Goal: Information Seeking & Learning: Learn about a topic

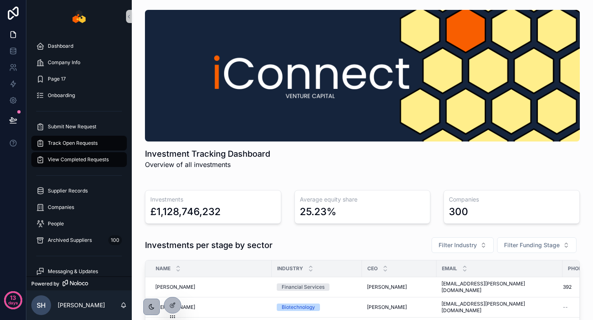
scroll to position [43, 0]
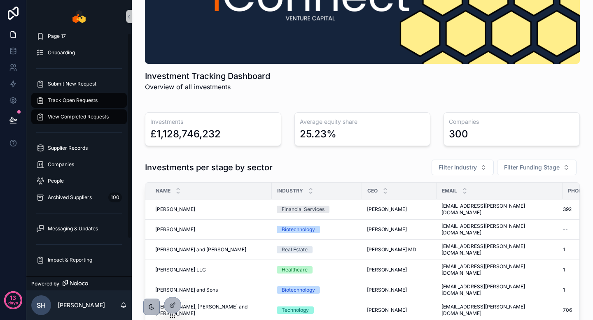
scroll to position [0, 0]
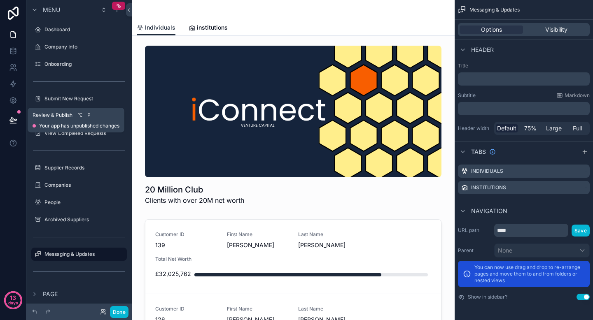
click at [16, 121] on icon at bounding box center [13, 120] width 8 height 8
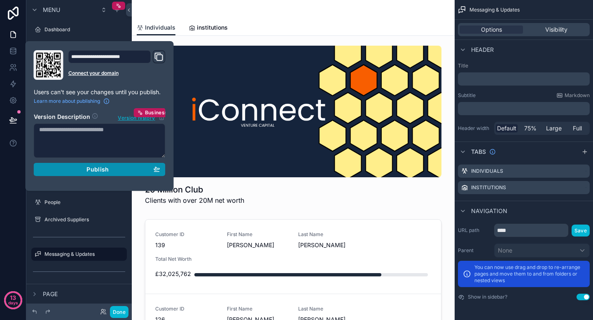
click at [89, 170] on span "Publish" at bounding box center [97, 169] width 22 height 7
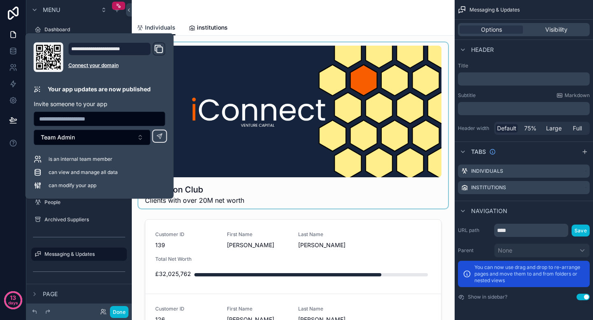
click at [223, 70] on div "scrollable content" at bounding box center [293, 125] width 310 height 166
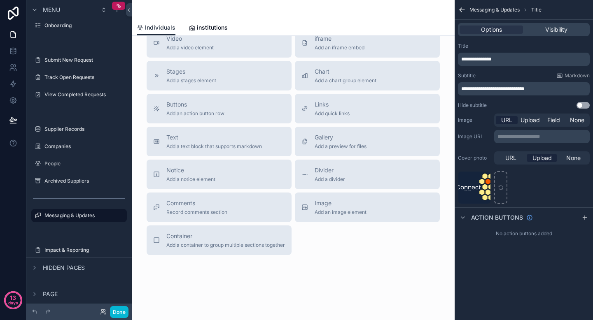
scroll to position [544, 0]
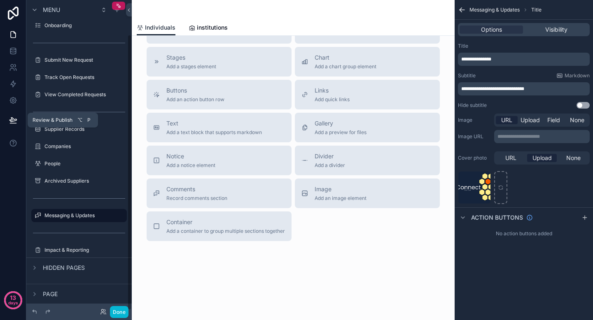
click at [13, 115] on button at bounding box center [13, 120] width 18 height 23
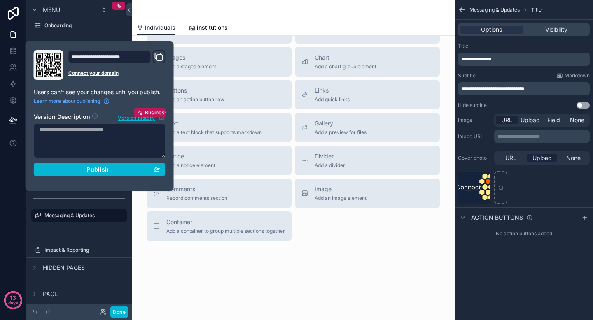
click at [158, 54] on icon "Domain and Custom Link" at bounding box center [159, 57] width 10 height 10
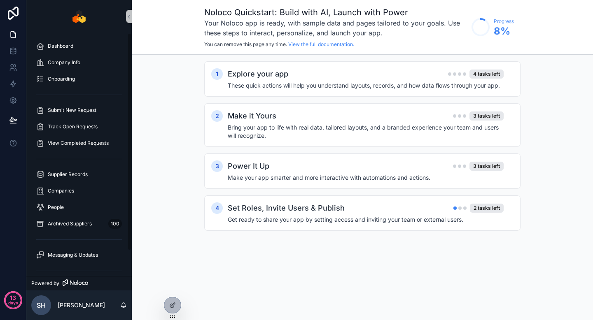
scroll to position [28, 0]
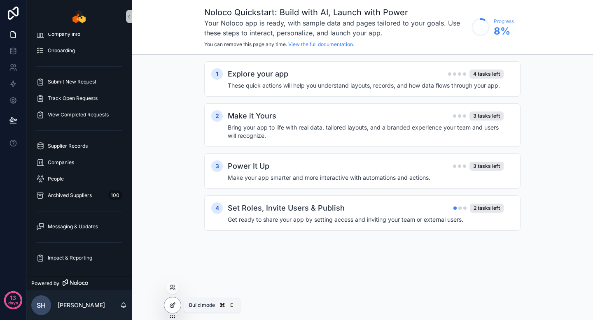
click at [173, 308] on icon at bounding box center [172, 305] width 7 height 7
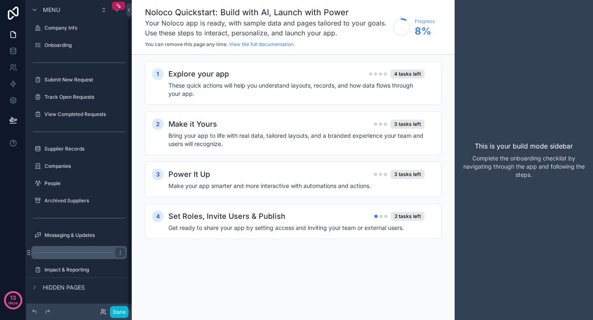
click at [0, 0] on icon "scrollable content" at bounding box center [0, 0] width 0 height 0
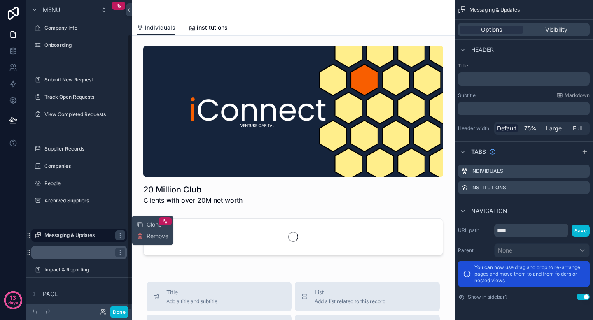
scroll to position [39, 0]
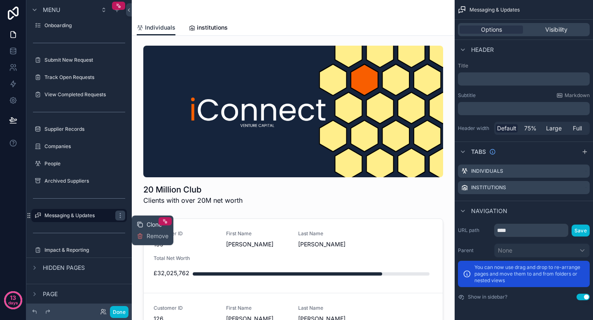
click at [145, 224] on div "Clone" at bounding box center [149, 225] width 25 height 8
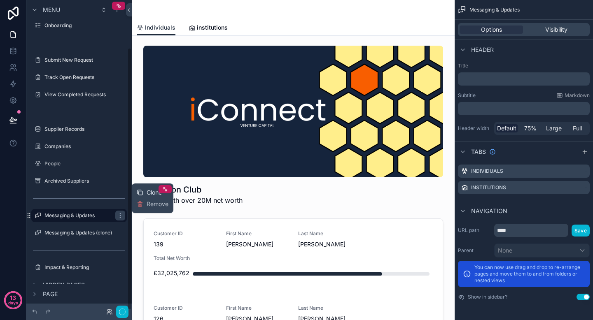
scroll to position [56, 0]
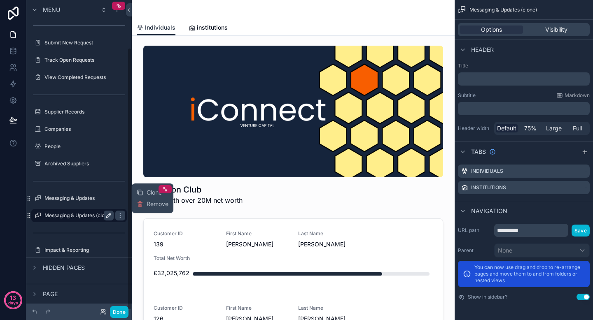
click at [107, 215] on icon "scrollable content" at bounding box center [108, 215] width 7 height 7
click at [86, 214] on input "**********" at bounding box center [72, 216] width 56 height 10
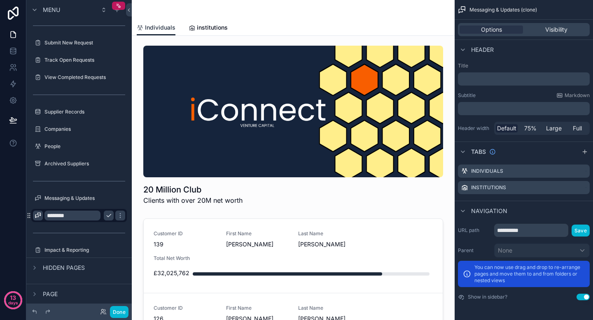
type input "********"
click at [40, 216] on icon "scrollable content" at bounding box center [38, 215] width 7 height 7
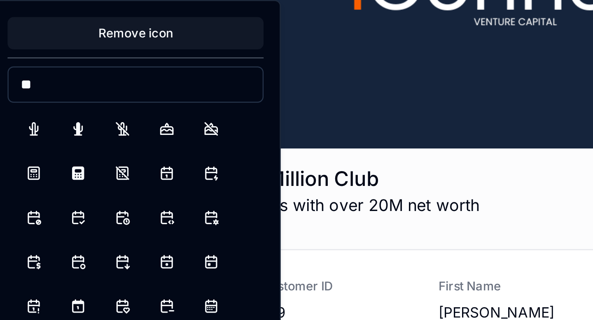
type input "*"
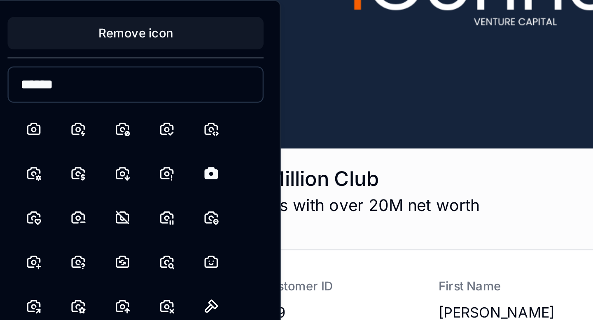
type input "*******"
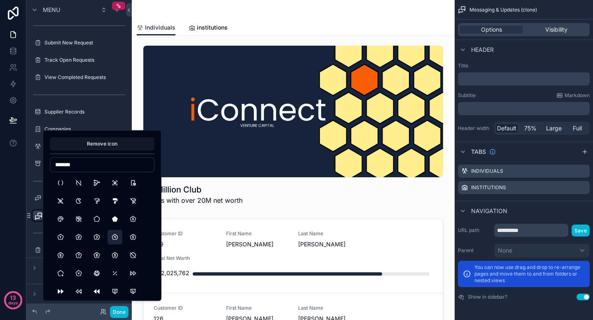
scroll to position [39, 0]
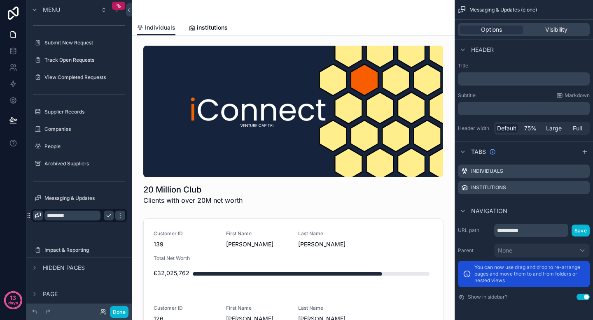
click at [37, 215] on icon "scrollable content" at bounding box center [38, 215] width 7 height 7
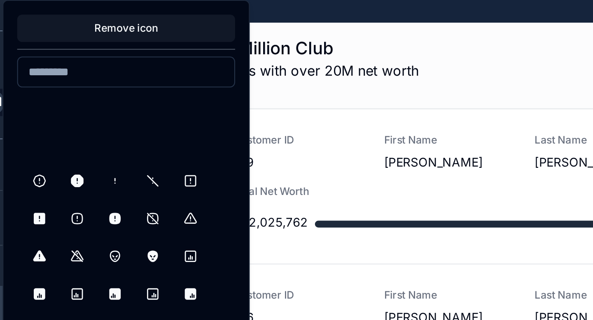
scroll to position [320, 0]
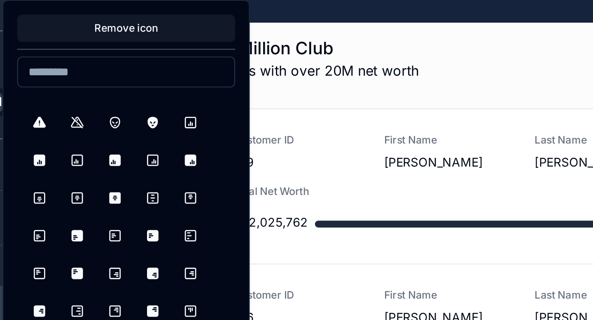
click at [123, 200] on input at bounding box center [102, 202] width 104 height 12
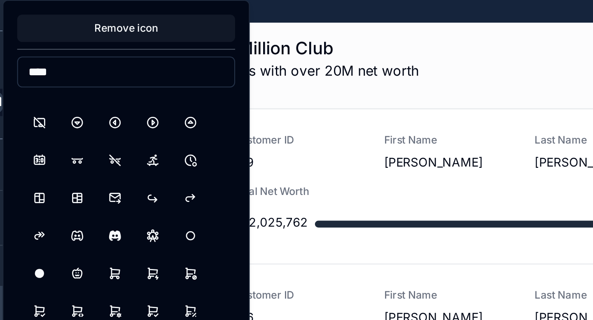
type input "****"
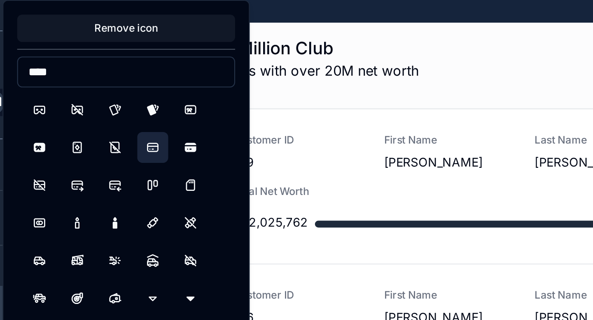
click at [116, 234] on button "CreditCard" at bounding box center [114, 237] width 15 height 15
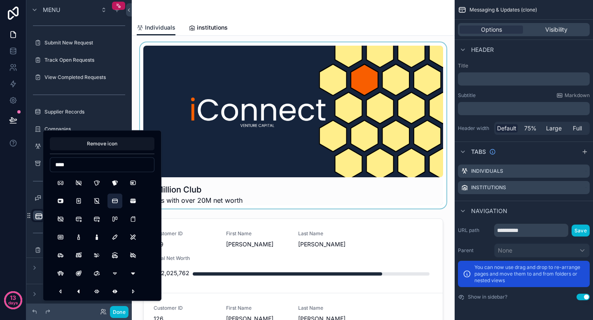
click at [278, 107] on div "scrollable content" at bounding box center [293, 125] width 310 height 166
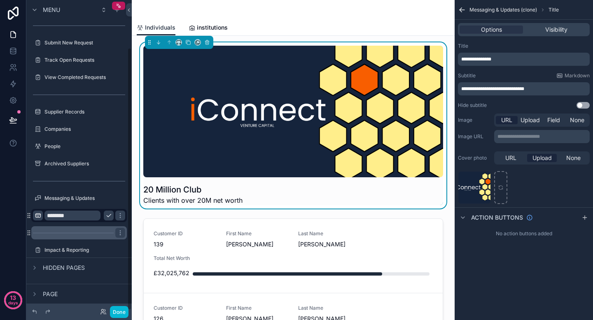
click at [73, 230] on div "scrollable content" at bounding box center [79, 232] width 96 height 13
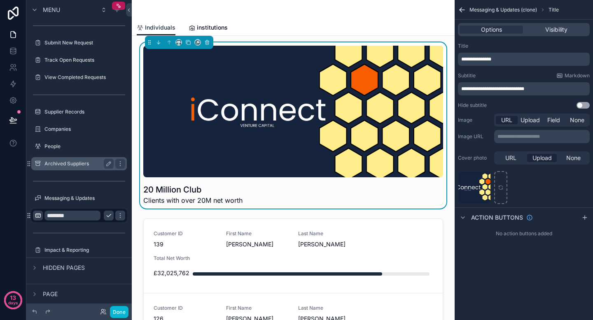
click at [62, 166] on label "Archived Suppliers" at bounding box center [77, 164] width 66 height 7
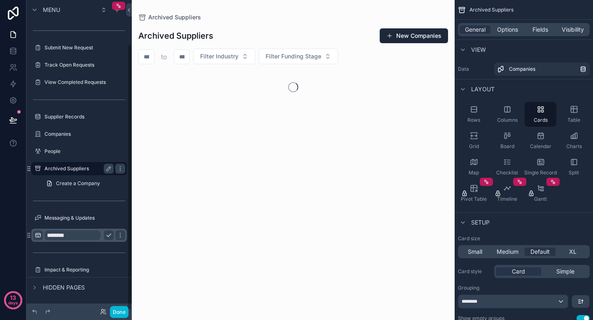
scroll to position [51, 0]
click at [89, 189] on link "Create a Company" at bounding box center [84, 183] width 86 height 13
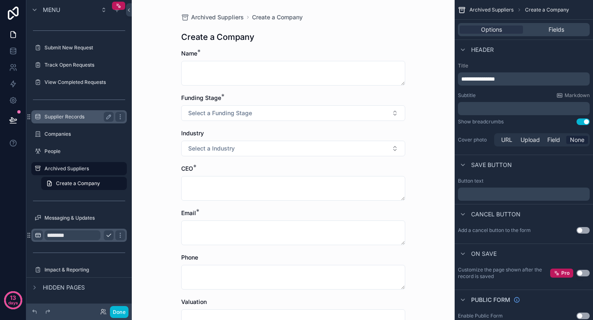
click at [79, 114] on label "Supplier Records" at bounding box center [77, 117] width 66 height 7
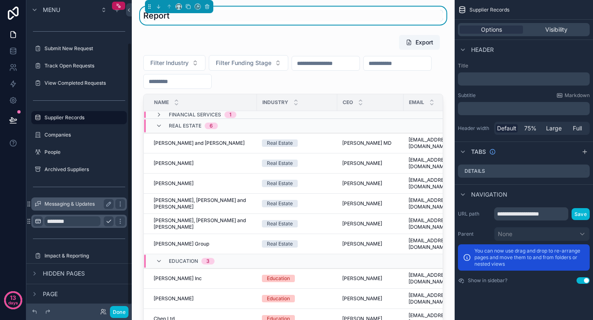
scroll to position [56, 0]
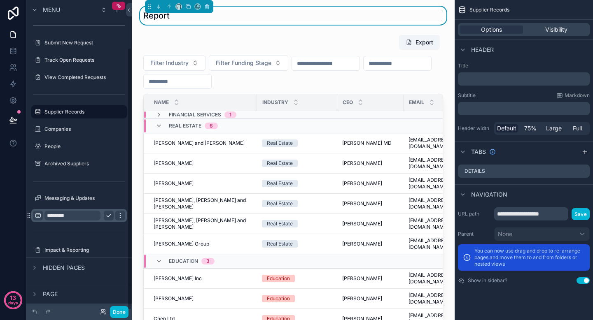
click at [122, 216] on icon "scrollable content" at bounding box center [120, 215] width 7 height 7
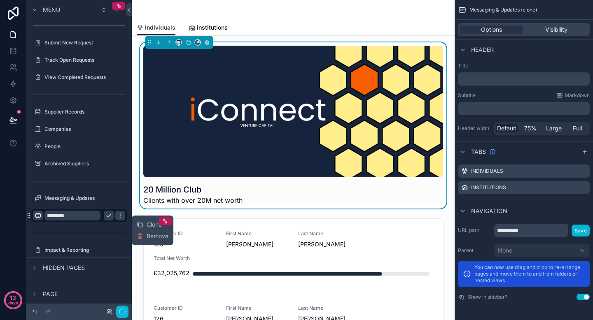
click at [107, 217] on icon "scrollable content" at bounding box center [108, 215] width 7 height 7
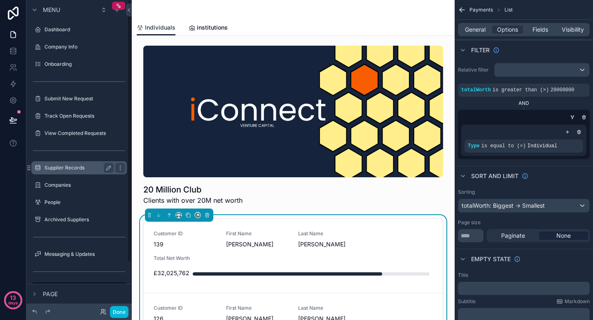
scroll to position [56, 0]
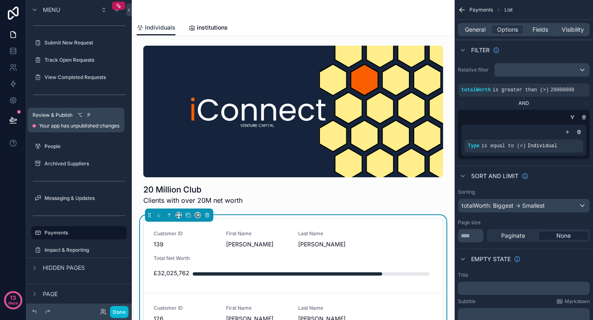
click at [10, 112] on button at bounding box center [13, 120] width 18 height 23
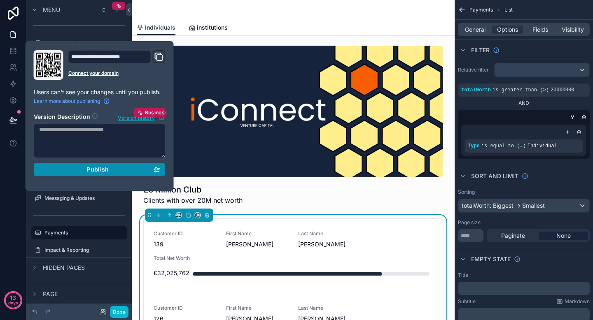
click at [110, 169] on div "Publish" at bounding box center [99, 169] width 121 height 7
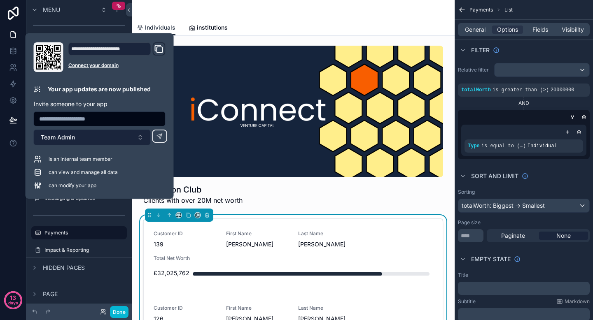
click at [133, 137] on button "Team Admin" at bounding box center [92, 138] width 117 height 16
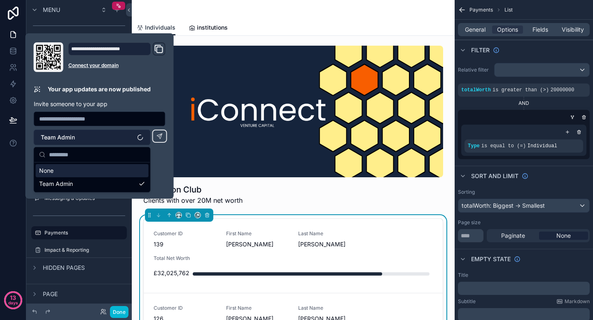
click at [133, 137] on button "Team Admin" at bounding box center [92, 138] width 117 height 16
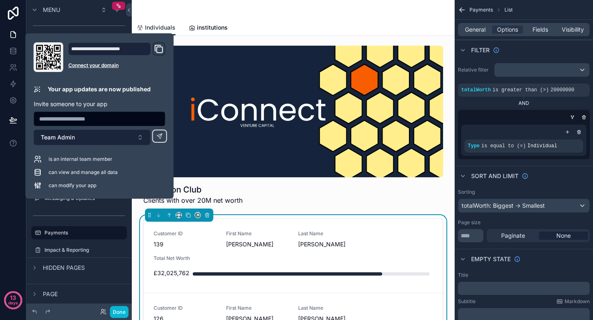
click at [135, 138] on button "Team Admin" at bounding box center [92, 138] width 117 height 16
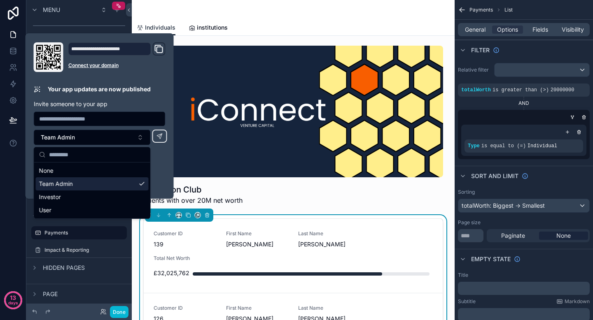
click at [168, 161] on div "**********" at bounding box center [99, 115] width 138 height 147
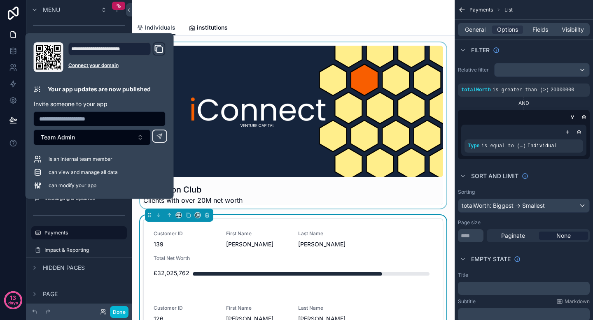
click at [199, 66] on div "scrollable content" at bounding box center [293, 125] width 310 height 166
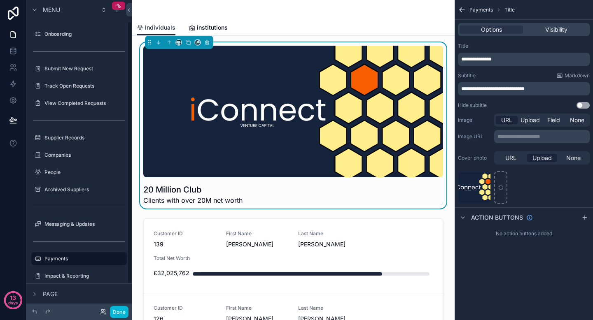
scroll to position [25, 0]
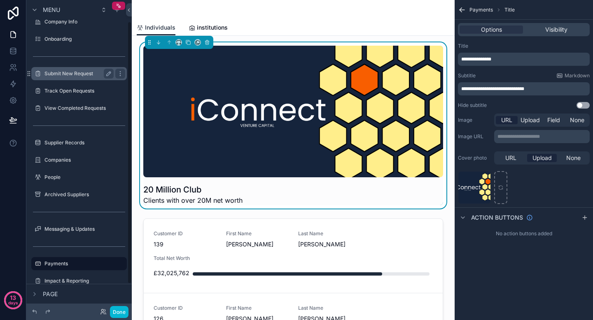
click at [73, 76] on label "Submit New Request" at bounding box center [77, 73] width 66 height 7
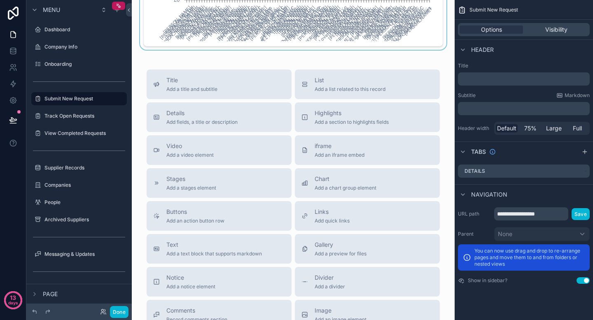
scroll to position [1487, 0]
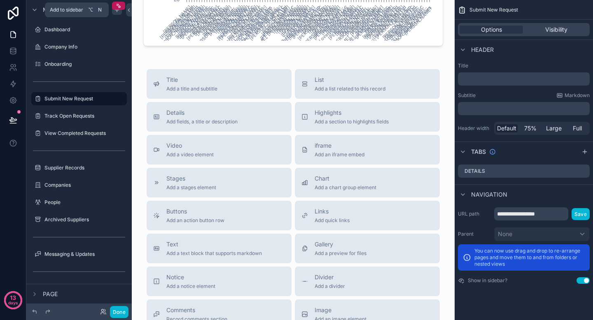
click at [114, 11] on icon "scrollable content" at bounding box center [117, 10] width 7 height 7
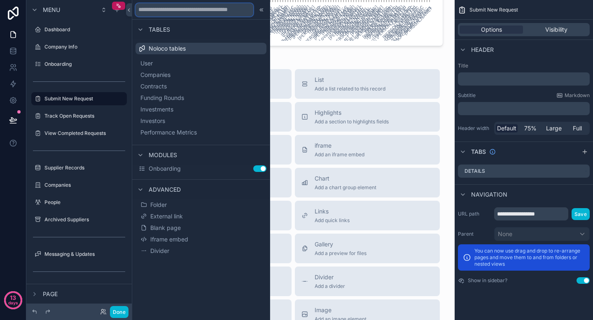
click at [185, 10] on input "text" at bounding box center [194, 9] width 118 height 13
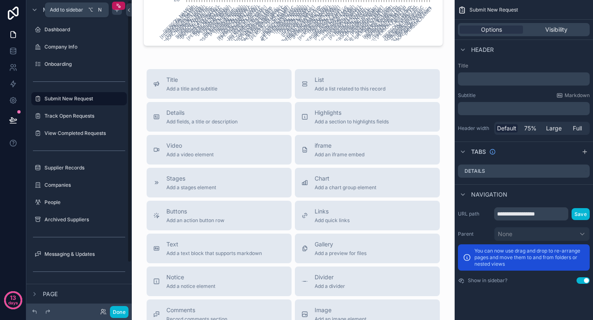
click at [116, 14] on div "scrollable content" at bounding box center [117, 10] width 10 height 10
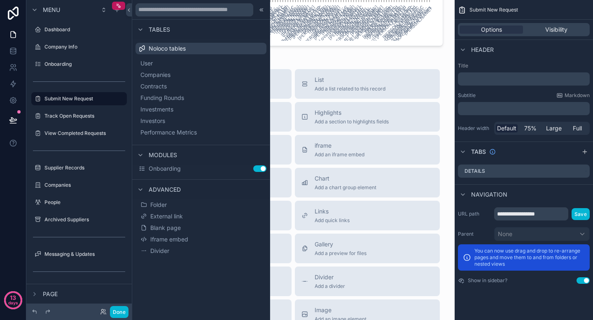
scroll to position [1563, 0]
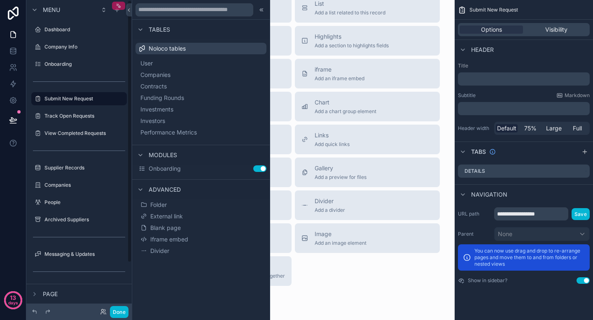
click at [116, 3] on icon "scrollable content" at bounding box center [119, 6] width 6 height 6
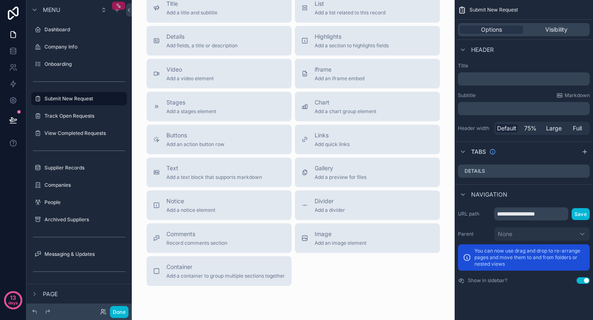
click at [116, 3] on icon "scrollable content" at bounding box center [119, 6] width 6 height 6
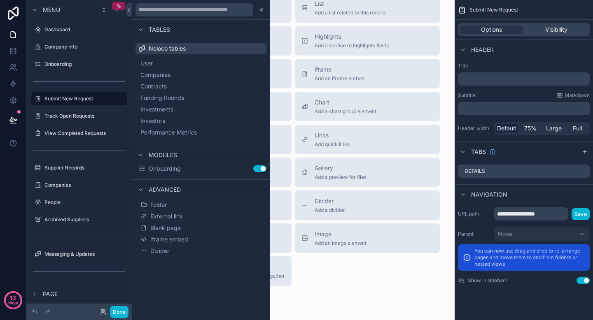
click at [116, 3] on icon "scrollable content" at bounding box center [119, 6] width 6 height 6
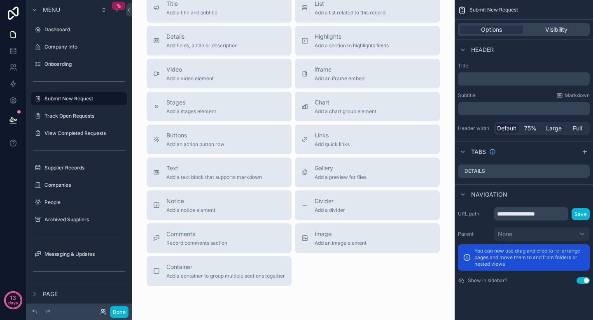
click at [119, 5] on icon "scrollable content" at bounding box center [119, 6] width 2 height 2
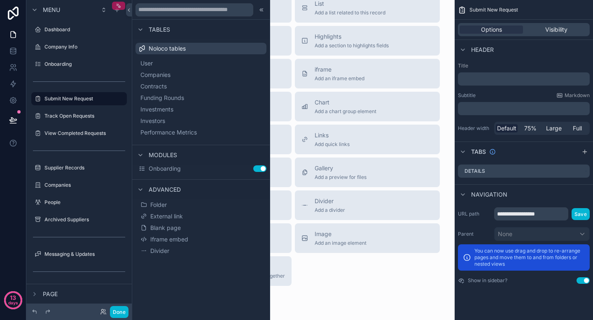
click at [119, 5] on icon "scrollable content" at bounding box center [119, 6] width 2 height 2
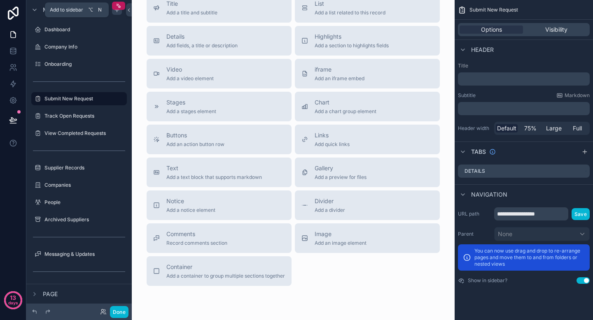
click at [119, 11] on icon "scrollable content" at bounding box center [117, 10] width 7 height 7
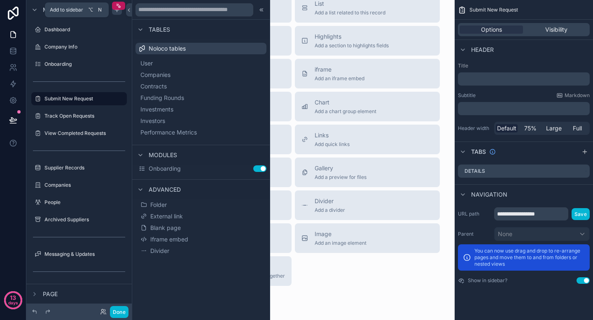
click at [119, 11] on icon "scrollable content" at bounding box center [117, 10] width 7 height 7
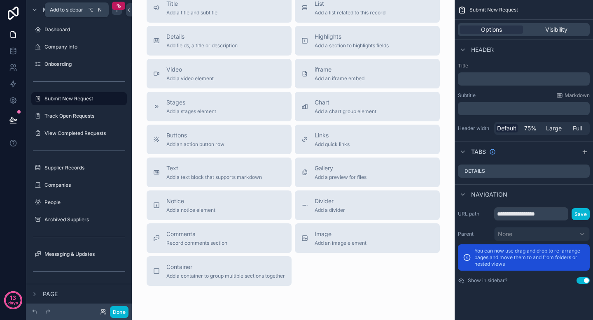
click at [119, 11] on icon "scrollable content" at bounding box center [117, 10] width 7 height 7
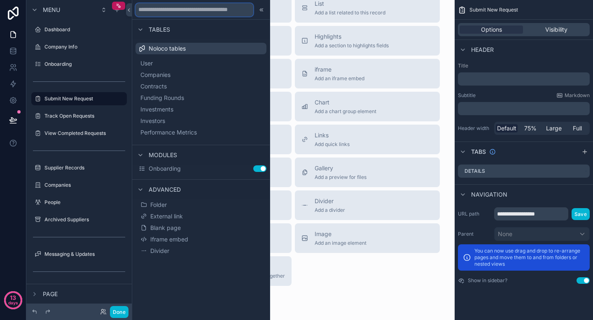
click at [144, 5] on input "text" at bounding box center [194, 9] width 118 height 13
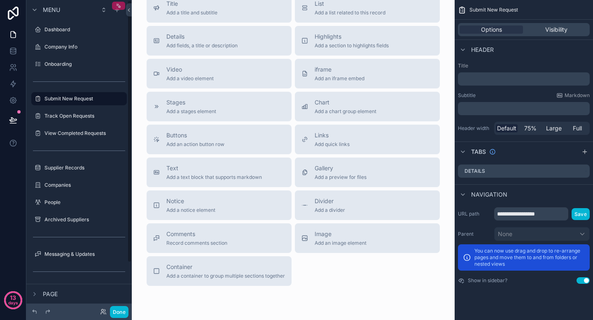
click at [119, 4] on icon "scrollable content" at bounding box center [118, 4] width 1 height 1
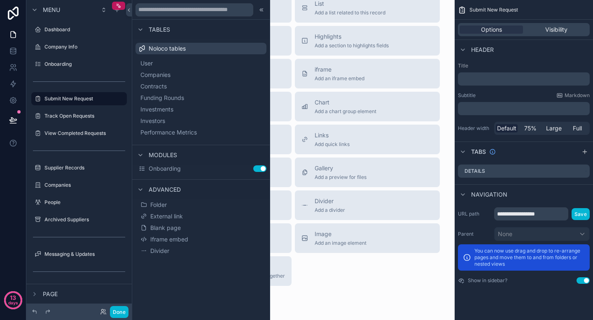
click at [157, 29] on span "Tables" at bounding box center [159, 30] width 21 height 8
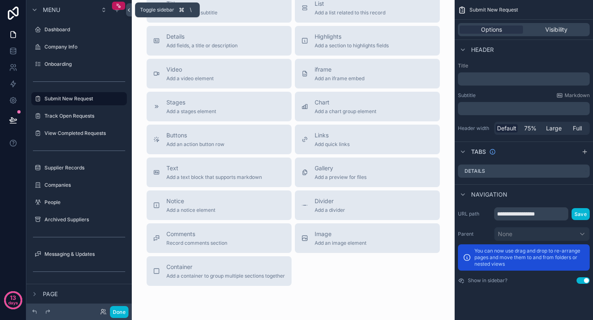
click at [131, 14] on button at bounding box center [129, 9] width 6 height 13
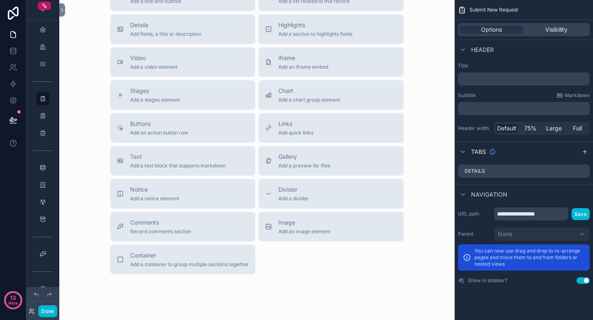
scroll to position [1545, 0]
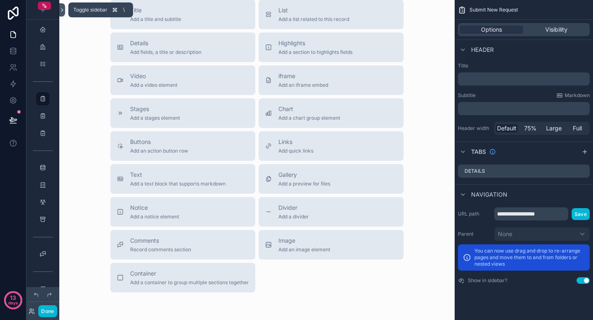
click at [64, 11] on icon at bounding box center [62, 10] width 6 height 6
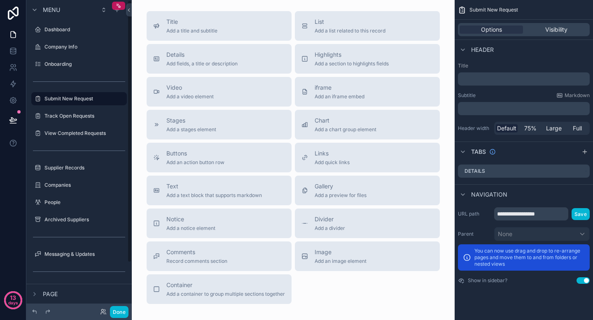
scroll to position [1563, 0]
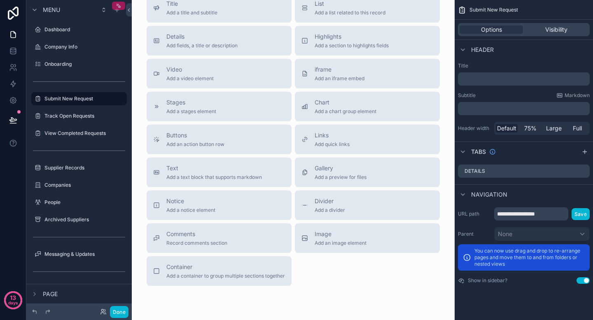
click at [116, 3] on icon "scrollable content" at bounding box center [119, 6] width 6 height 6
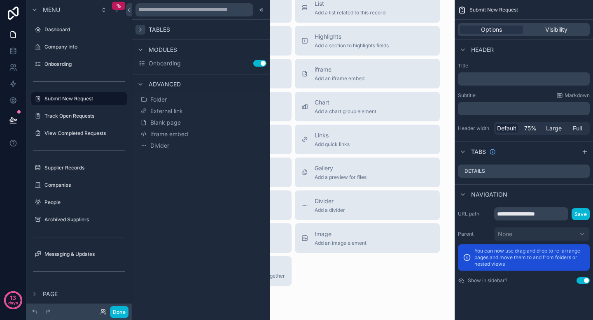
click at [141, 26] on div at bounding box center [140, 30] width 10 height 10
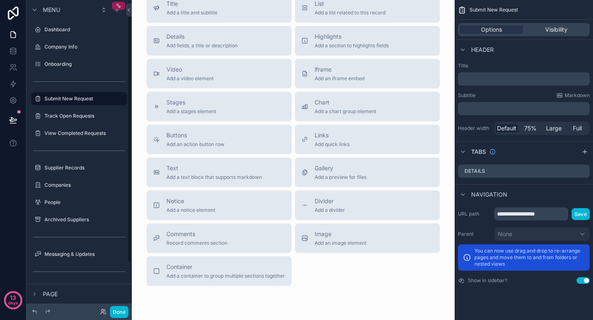
click at [115, 6] on div "scrollable content" at bounding box center [118, 6] width 13 height 8
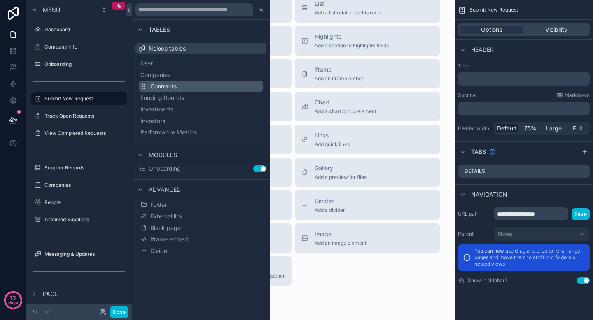
click at [161, 90] on span "Contracts" at bounding box center [163, 86] width 26 height 8
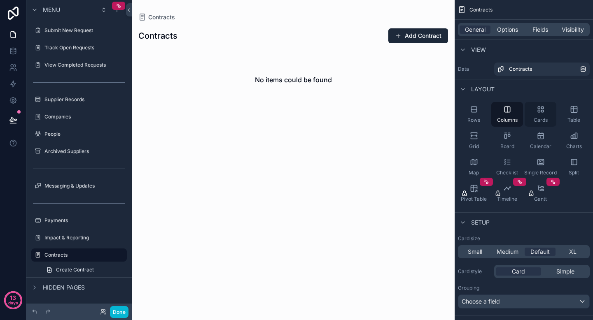
click at [528, 105] on div "Cards" at bounding box center [540, 114] width 32 height 25
click at [503, 29] on span "Options" at bounding box center [507, 30] width 21 height 8
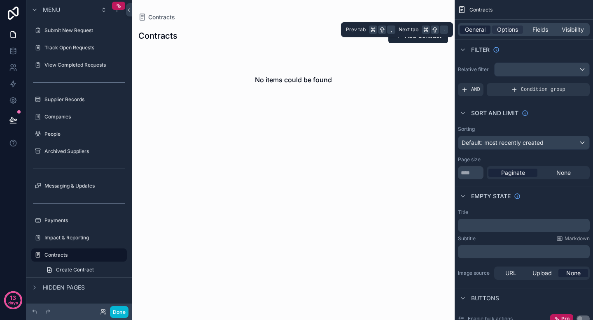
click at [484, 27] on span "General" at bounding box center [475, 30] width 21 height 8
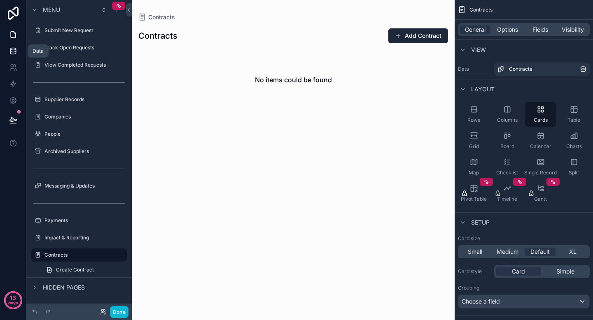
click at [12, 54] on icon at bounding box center [13, 51] width 8 height 8
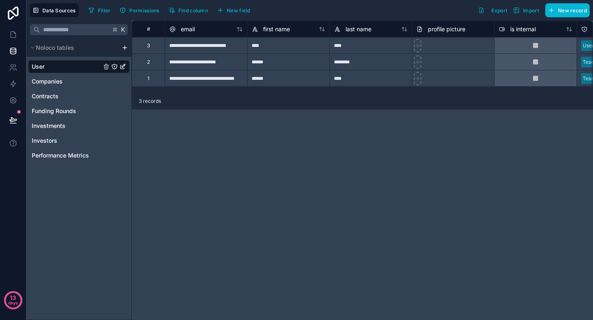
click at [126, 48] on html "**********" at bounding box center [296, 160] width 593 height 320
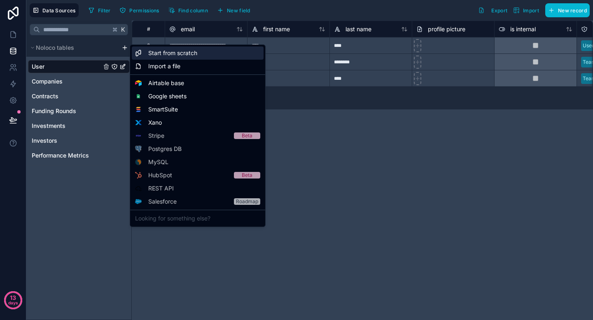
click at [188, 51] on span "Start from scratch" at bounding box center [172, 53] width 49 height 8
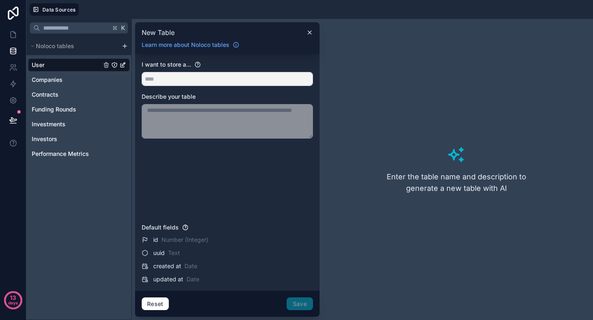
click at [175, 75] on input "text" at bounding box center [227, 78] width 170 height 13
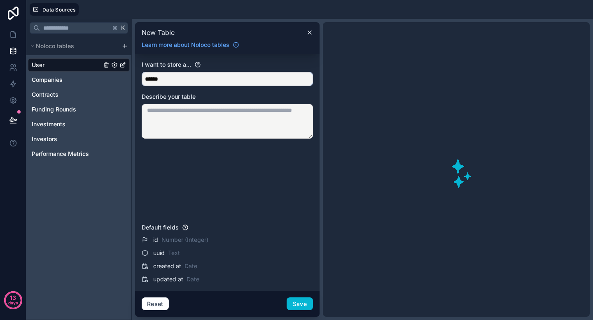
type input "*******"
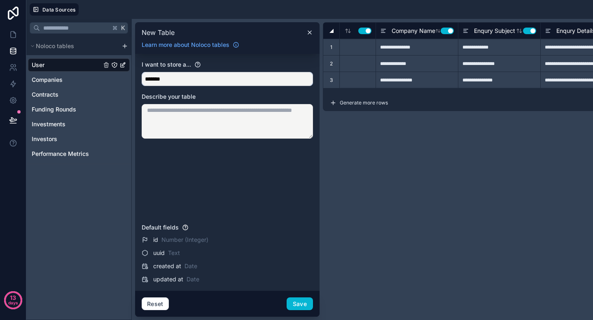
type input "**********"
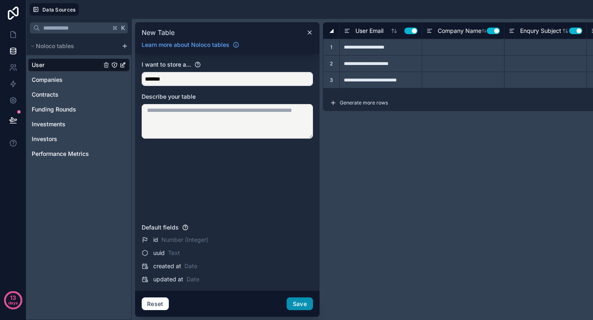
type input "*******"
click at [296, 302] on button "Save" at bounding box center [300, 304] width 26 height 13
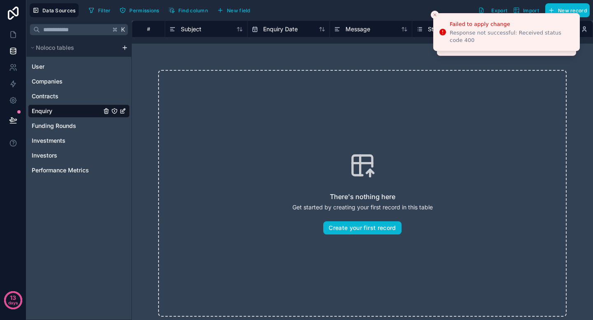
click at [280, 65] on div "There's nothing here Get started by creating your first record in this table Cr…" at bounding box center [362, 194] width 461 height 300
click at [433, 14] on icon "Close toast" at bounding box center [434, 14] width 5 height 5
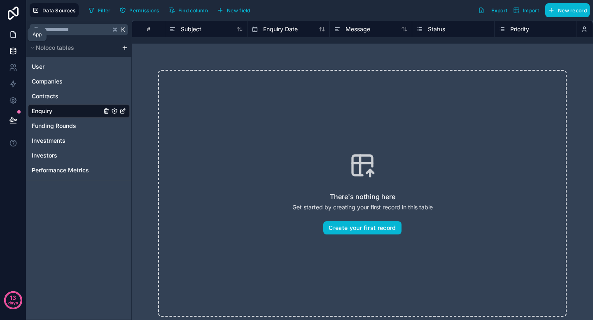
click at [16, 41] on link at bounding box center [13, 34] width 26 height 16
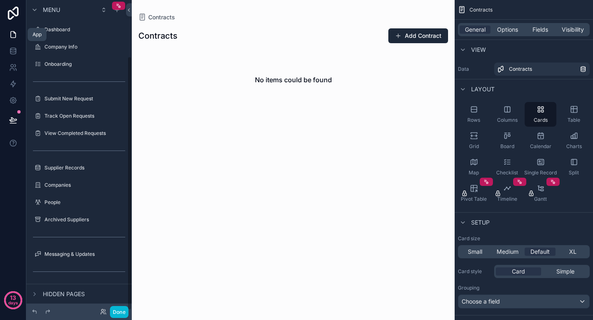
scroll to position [68, 0]
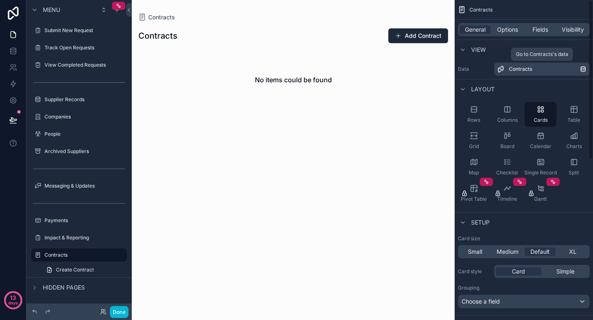
click at [537, 69] on div "Contracts" at bounding box center [544, 69] width 71 height 7
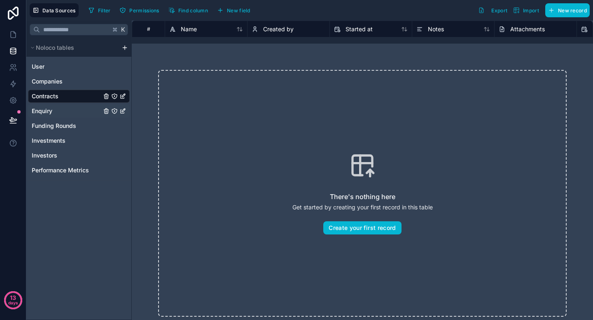
click at [51, 110] on span "Enquiry" at bounding box center [42, 111] width 21 height 8
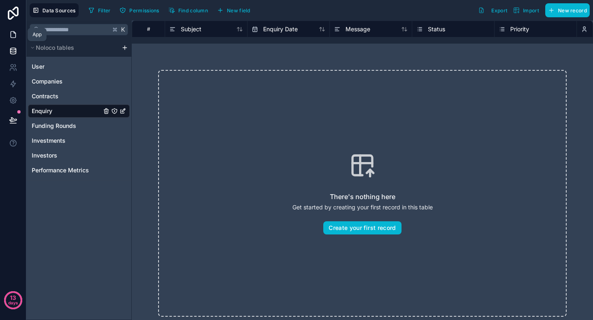
click at [9, 34] on icon at bounding box center [13, 34] width 8 height 8
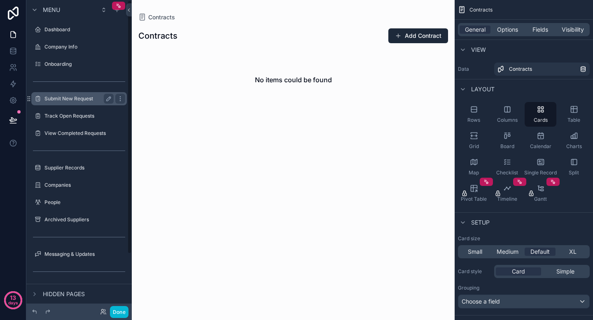
click at [70, 103] on div "Submit New Request" at bounding box center [78, 99] width 69 height 10
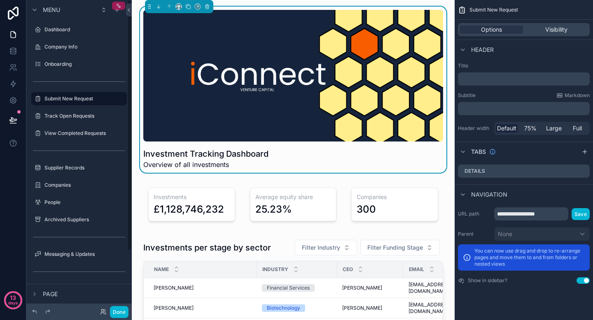
click at [115, 9] on div "scrollable content" at bounding box center [118, 6] width 13 height 8
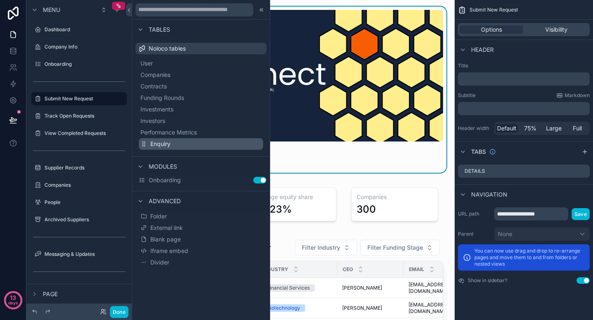
click at [156, 141] on span "Enquiry" at bounding box center [160, 144] width 20 height 8
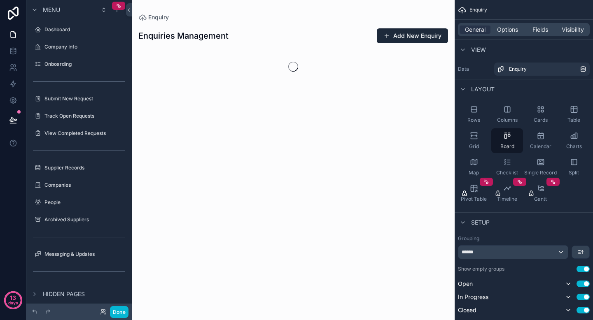
scroll to position [86, 0]
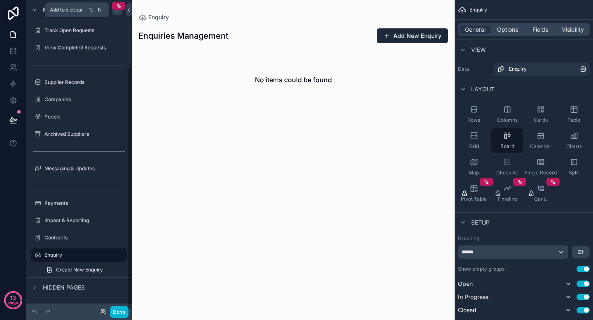
click at [115, 12] on icon "scrollable content" at bounding box center [117, 10] width 7 height 7
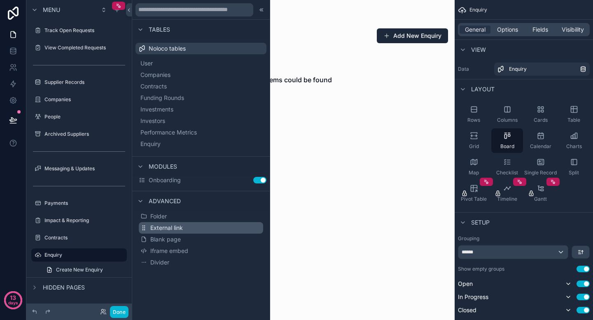
click at [164, 228] on span "External link" at bounding box center [166, 228] width 33 height 8
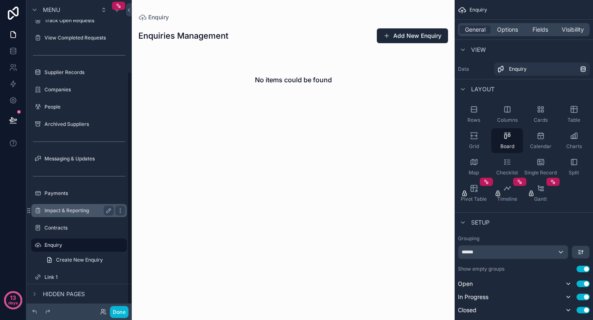
scroll to position [103, 0]
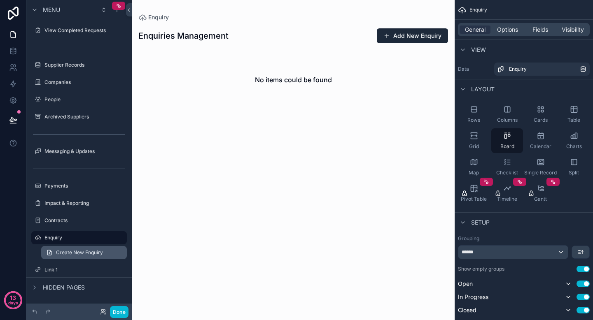
click at [75, 254] on span "Create New Enquiry" at bounding box center [79, 252] width 47 height 7
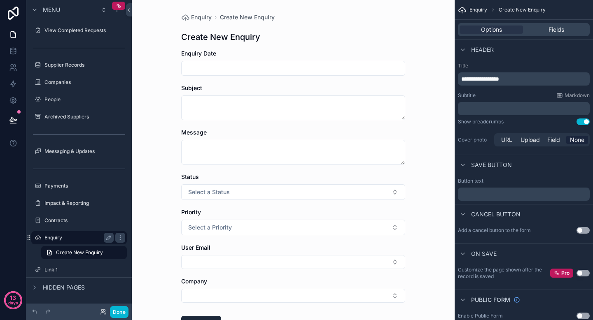
click at [73, 237] on label "Enquiry" at bounding box center [77, 238] width 66 height 7
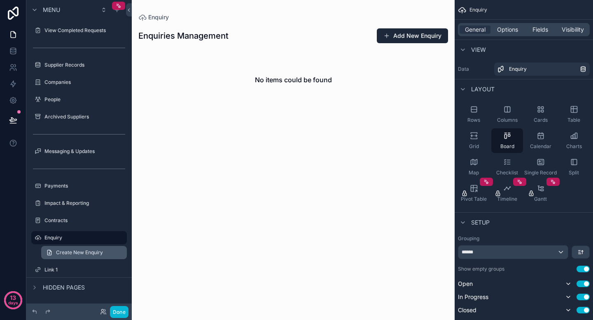
click at [73, 254] on span "Create New Enquiry" at bounding box center [79, 252] width 47 height 7
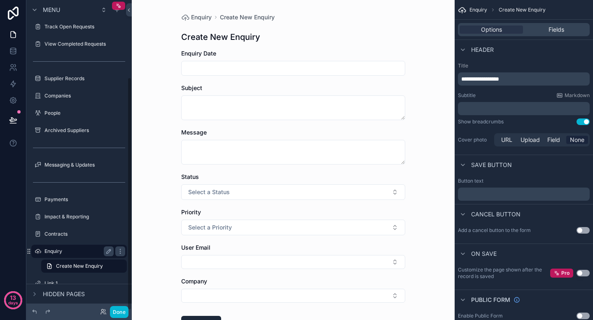
scroll to position [103, 0]
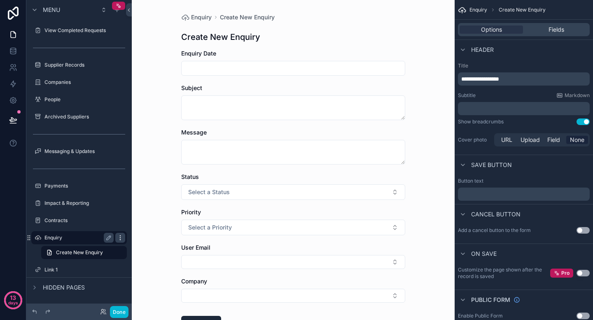
click at [119, 238] on icon "scrollable content" at bounding box center [120, 238] width 7 height 7
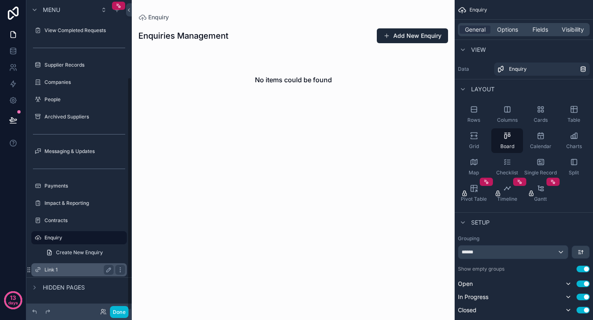
click at [54, 271] on label "Link 1" at bounding box center [77, 270] width 66 height 7
click at [67, 268] on label "Link 1" at bounding box center [77, 270] width 66 height 7
click at [57, 267] on label "Link 1" at bounding box center [77, 270] width 66 height 7
click at [58, 269] on label "Link 1" at bounding box center [77, 270] width 66 height 7
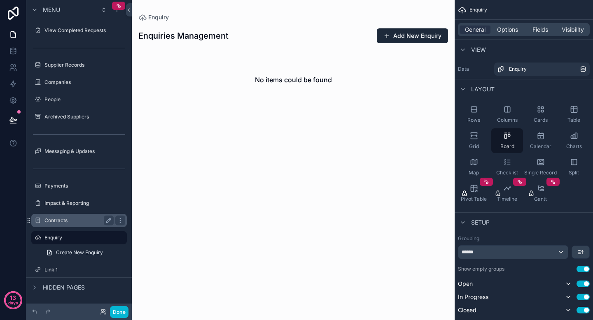
click at [65, 226] on div "Contracts" at bounding box center [79, 220] width 92 height 13
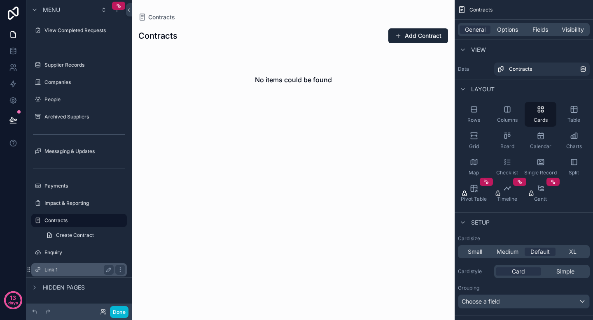
click at [60, 269] on label "Link 1" at bounding box center [77, 270] width 66 height 7
click at [111, 272] on icon "scrollable content" at bounding box center [108, 270] width 7 height 7
click at [29, 272] on div "******" at bounding box center [78, 270] width 105 height 15
click at [107, 270] on icon "scrollable content" at bounding box center [109, 270] width 4 height 3
click at [63, 257] on div "Link 1" at bounding box center [84, 253] width 81 height 10
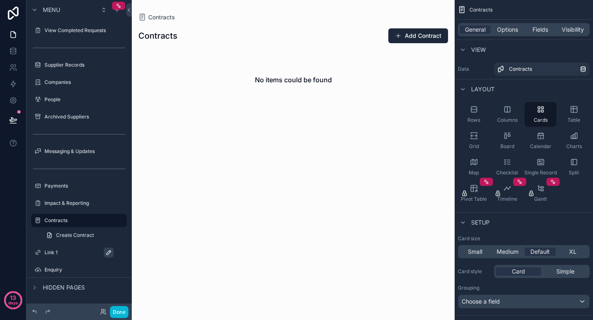
click at [79, 252] on label "Link 1" at bounding box center [82, 252] width 77 height 7
click at [124, 314] on button "Done" at bounding box center [119, 312] width 19 height 12
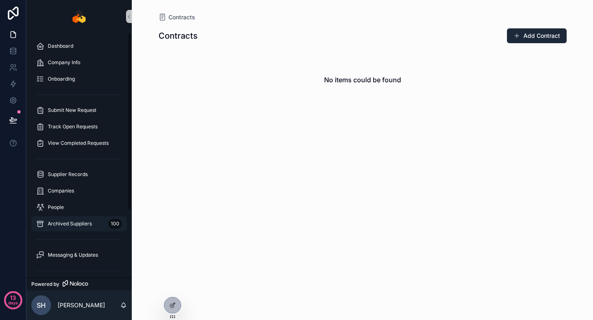
scroll to position [93, 0]
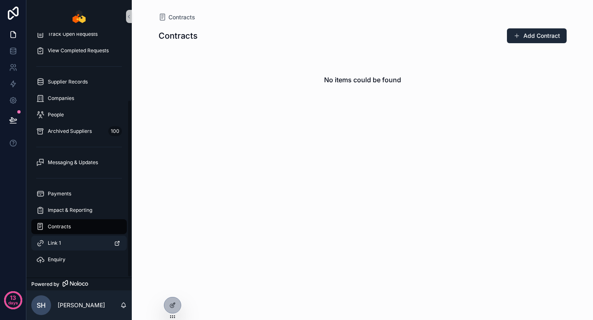
click at [70, 242] on div "Link 1" at bounding box center [79, 243] width 86 height 13
click at [168, 224] on div "Contracts Contracts Add Contract No items could be found" at bounding box center [362, 160] width 461 height 320
click at [93, 260] on div "Enquiry" at bounding box center [79, 259] width 86 height 13
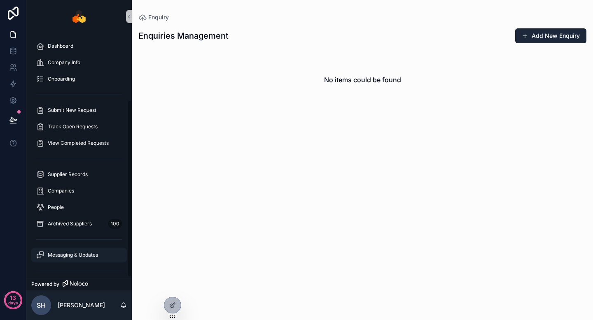
scroll to position [93, 0]
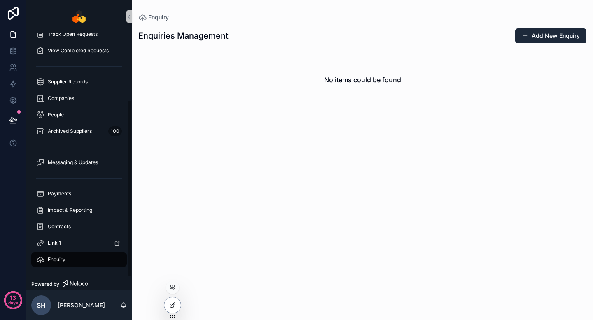
click at [173, 305] on icon at bounding box center [173, 304] width 3 height 3
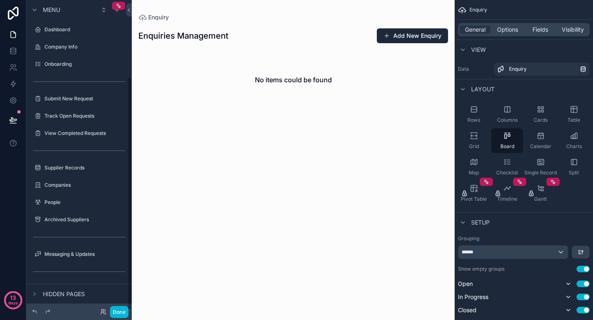
scroll to position [103, 0]
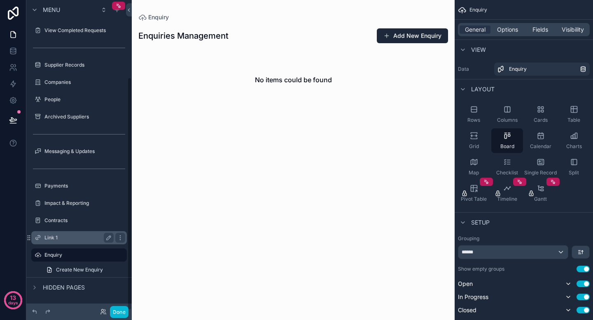
click at [74, 240] on label "Link 1" at bounding box center [77, 238] width 66 height 7
click at [123, 239] on icon "scrollable content" at bounding box center [120, 238] width 7 height 7
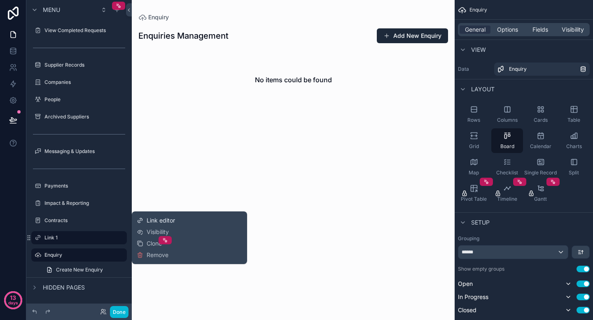
click at [156, 219] on span "Link editor" at bounding box center [161, 221] width 28 height 8
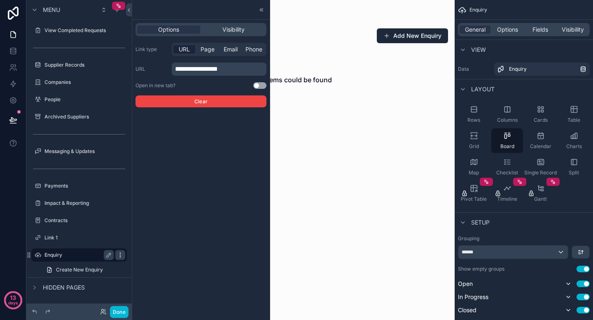
click at [118, 254] on icon "scrollable content" at bounding box center [120, 255] width 7 height 7
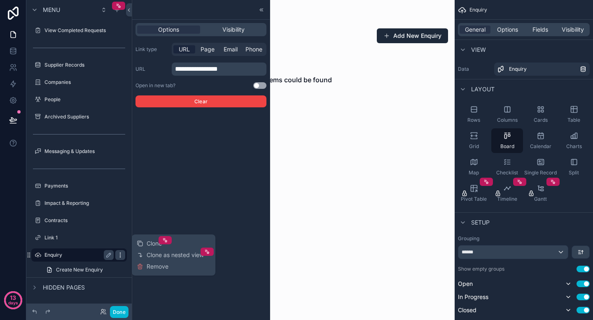
click at [118, 254] on icon "scrollable content" at bounding box center [120, 255] width 7 height 7
click at [188, 145] on div "**********" at bounding box center [200, 160] width 137 height 320
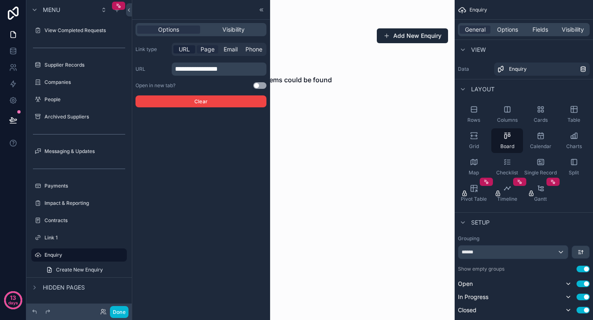
click at [206, 52] on span "Page" at bounding box center [207, 49] width 14 height 8
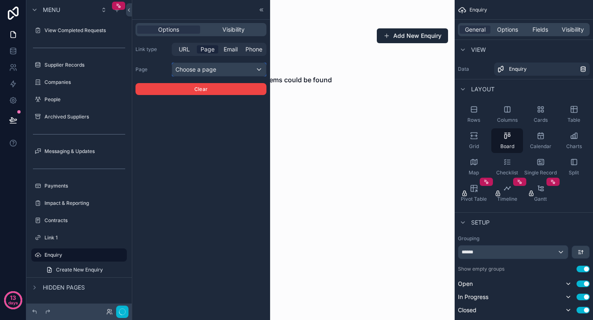
click at [201, 68] on div "Choose a page" at bounding box center [219, 69] width 94 height 13
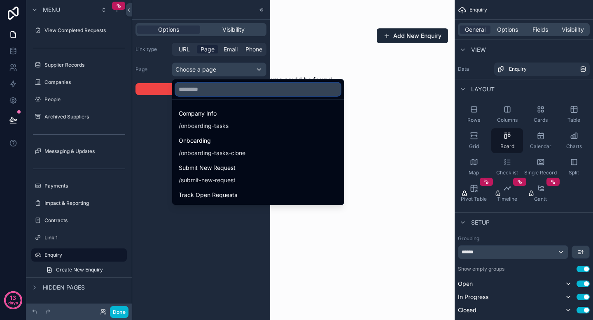
click at [213, 93] on input "text" at bounding box center [257, 89] width 165 height 13
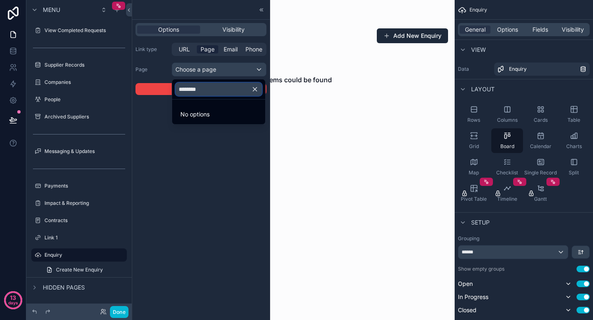
type input "*******"
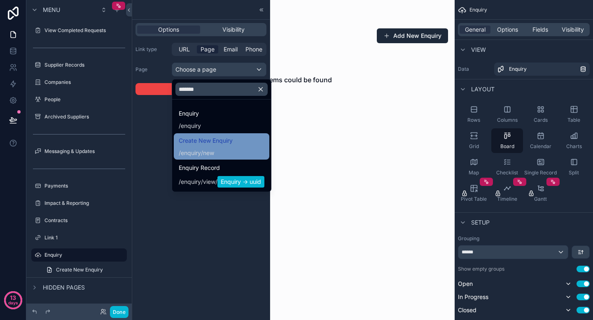
click at [205, 140] on span "Create New Enquiry" at bounding box center [206, 141] width 54 height 10
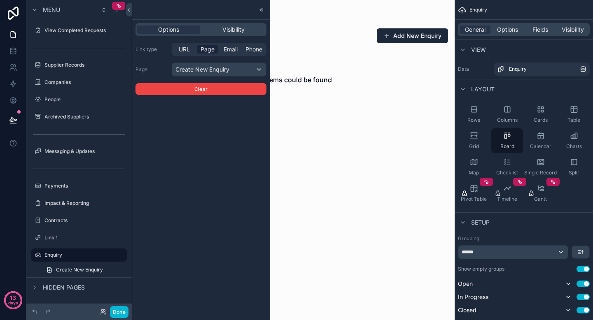
click at [294, 93] on div "scrollable content" at bounding box center [293, 160] width 323 height 320
click at [120, 312] on button "Done" at bounding box center [119, 312] width 19 height 12
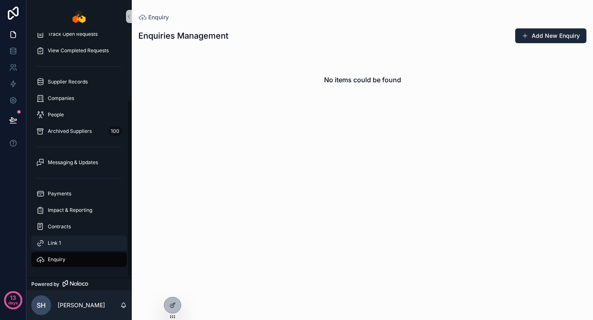
click at [81, 246] on div "Link 1" at bounding box center [79, 243] width 86 height 13
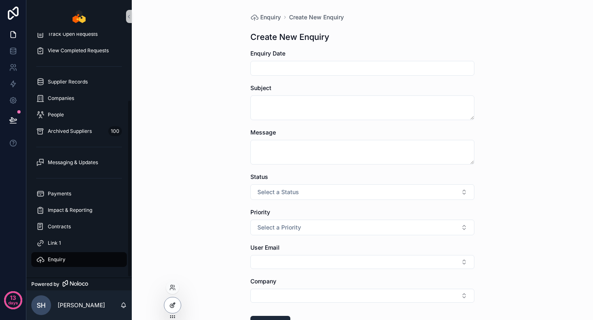
click at [170, 307] on icon at bounding box center [172, 306] width 4 height 4
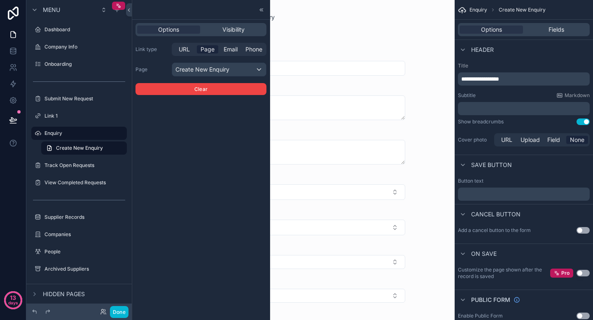
click at [283, 23] on div "Enquiry Create New Enquiry Create New Enquiry Enquiry Date Subject Message Stat…" at bounding box center [293, 192] width 237 height 384
click at [38, 116] on icon "scrollable content" at bounding box center [38, 116] width 7 height 7
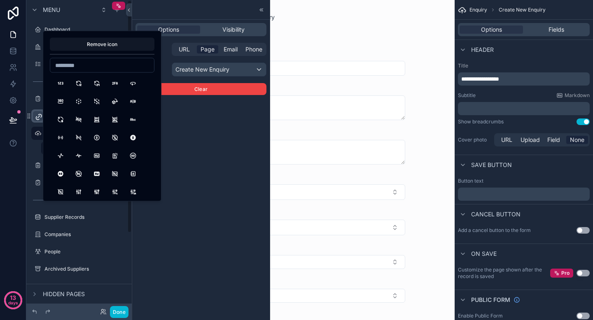
click at [108, 66] on input at bounding box center [102, 66] width 104 height 12
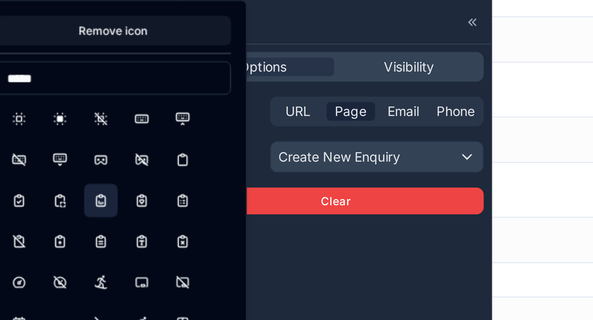
scroll to position [14, 0]
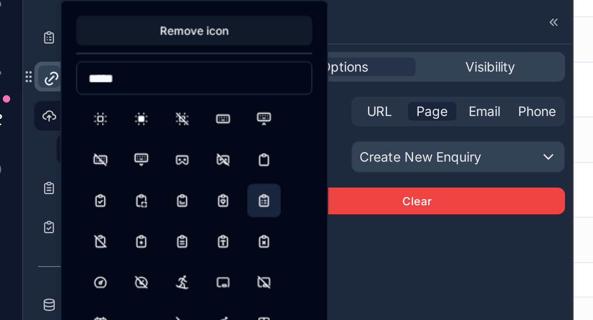
type input "*****"
drag, startPoint x: 131, startPoint y: 157, endPoint x: 131, endPoint y: 142, distance: 15.2
click at [131, 157] on button "ClipboardList" at bounding box center [133, 157] width 15 height 15
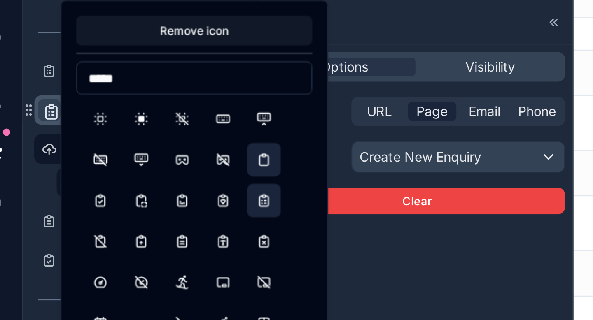
scroll to position [0, 0]
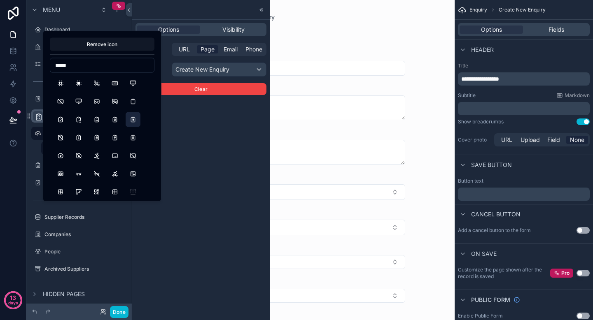
click at [238, 5] on div at bounding box center [200, 10] width 137 height 20
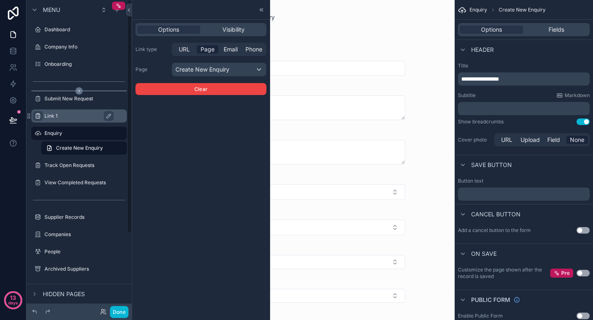
click at [79, 91] on icon "scrollable content" at bounding box center [78, 90] width 7 height 7
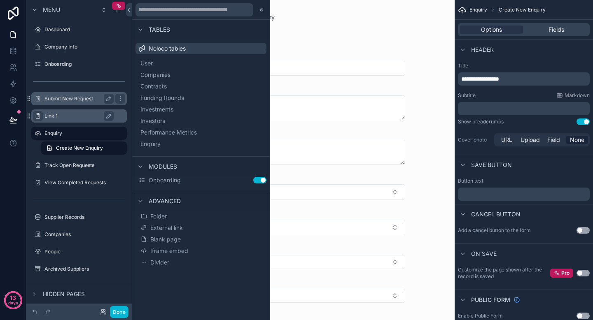
click at [75, 99] on label "Submit New Request" at bounding box center [77, 99] width 66 height 7
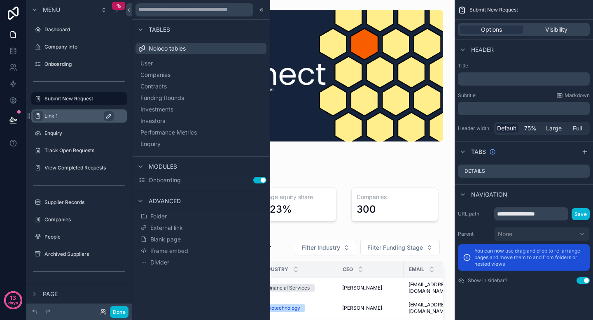
click at [111, 114] on icon "scrollable content" at bounding box center [109, 116] width 4 height 4
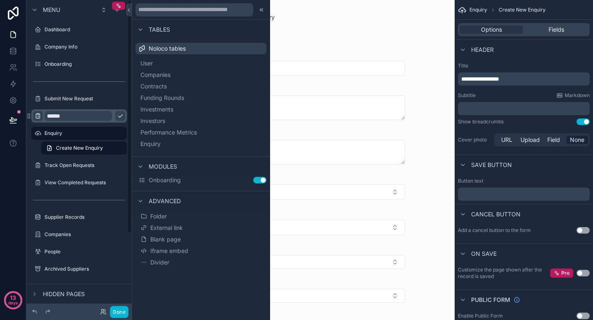
click at [86, 116] on input "******" at bounding box center [78, 116] width 68 height 10
type input "**********"
click at [123, 116] on button "scrollable content" at bounding box center [120, 116] width 10 height 10
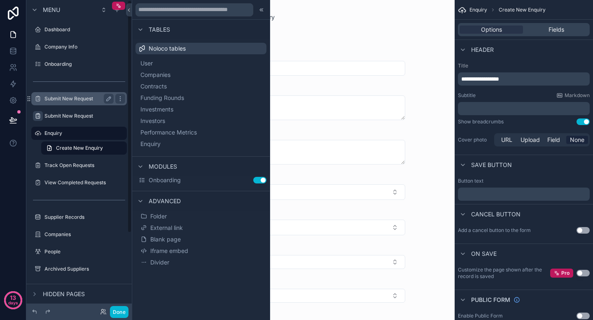
click at [101, 98] on label "Submit New Request" at bounding box center [77, 99] width 66 height 7
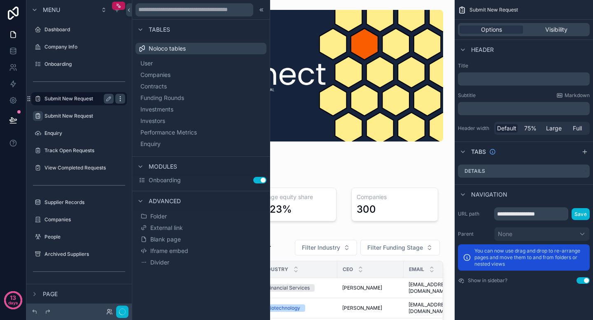
click at [122, 98] on icon "scrollable content" at bounding box center [120, 99] width 7 height 7
click at [147, 105] on span "Remove" at bounding box center [158, 104] width 22 height 8
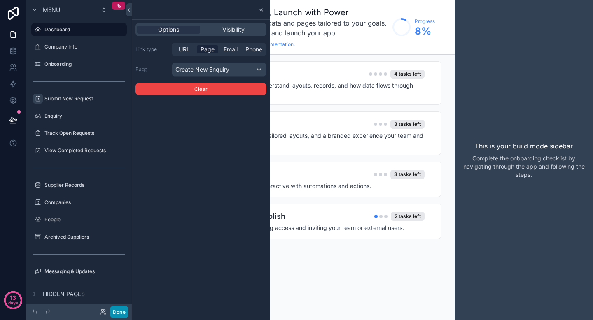
click at [122, 312] on button "Done" at bounding box center [119, 312] width 19 height 12
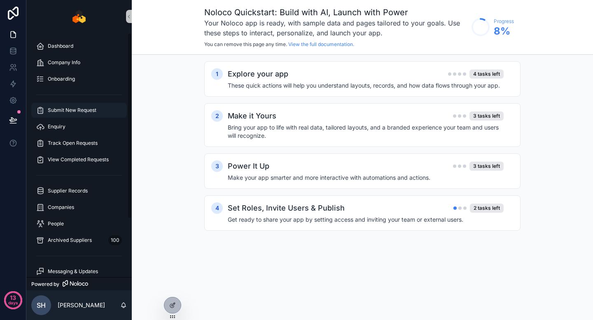
click at [75, 106] on div "Submit New Request" at bounding box center [79, 110] width 86 height 13
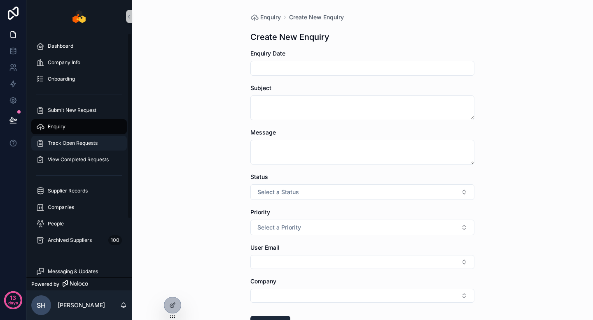
click at [80, 140] on div "Track Open Requests" at bounding box center [79, 143] width 86 height 13
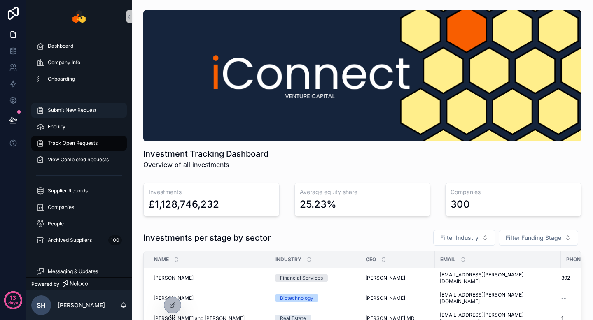
click at [77, 110] on span "Submit New Request" at bounding box center [72, 110] width 49 height 7
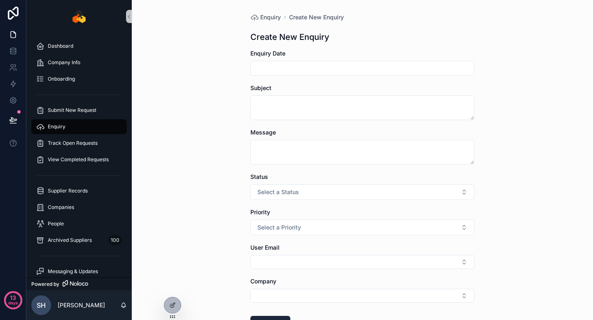
click at [89, 123] on div "Enquiry" at bounding box center [79, 126] width 86 height 13
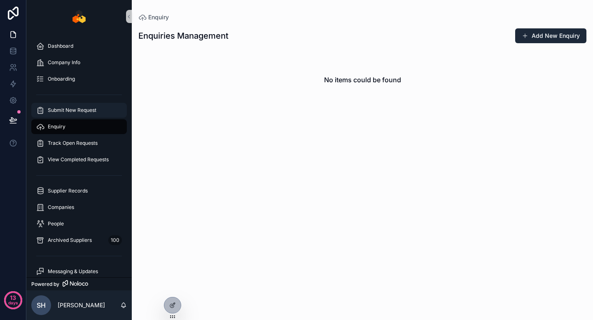
click at [78, 112] on span "Submit New Request" at bounding box center [72, 110] width 49 height 7
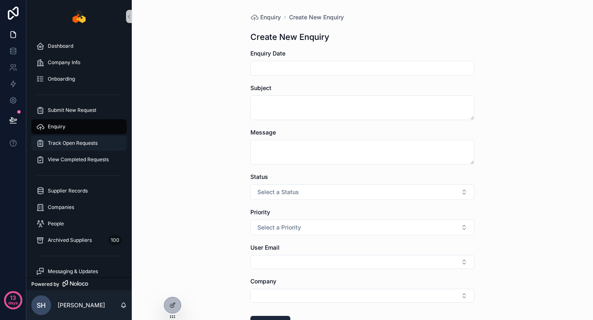
click at [82, 138] on div "Track Open Requests" at bounding box center [79, 143] width 86 height 13
click at [84, 131] on div "Enquiry" at bounding box center [79, 126] width 86 height 13
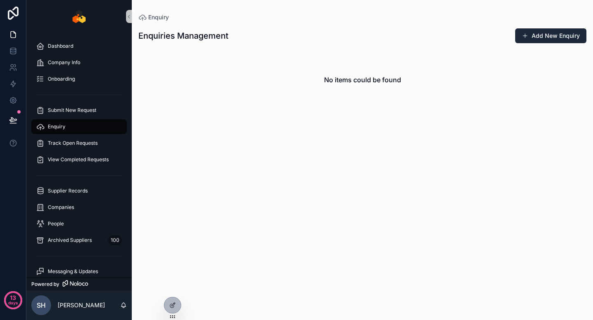
click at [83, 122] on div "Enquiry" at bounding box center [79, 126] width 86 height 13
click at [173, 307] on icon at bounding box center [172, 305] width 7 height 7
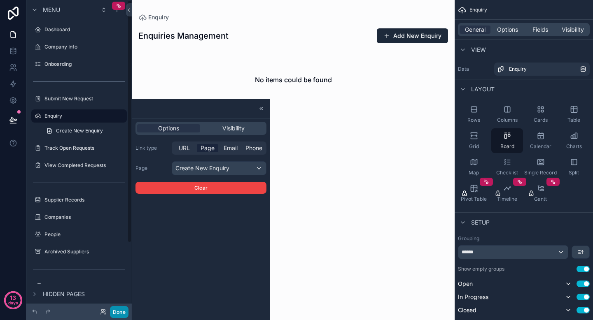
click at [116, 313] on button "Done" at bounding box center [119, 312] width 19 height 12
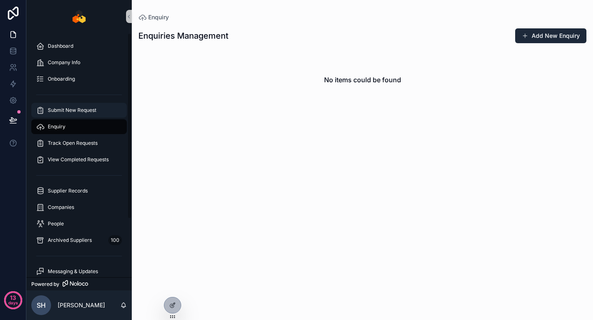
click at [83, 107] on span "Submit New Request" at bounding box center [72, 110] width 49 height 7
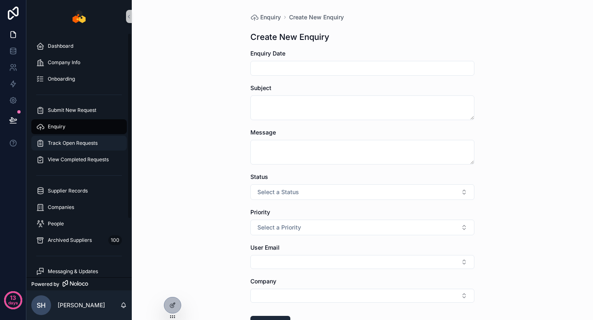
click at [74, 143] on span "Track Open Requests" at bounding box center [73, 143] width 50 height 7
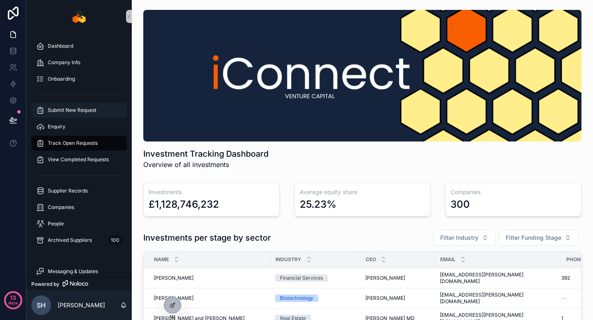
click at [82, 111] on span "Submit New Request" at bounding box center [72, 110] width 49 height 7
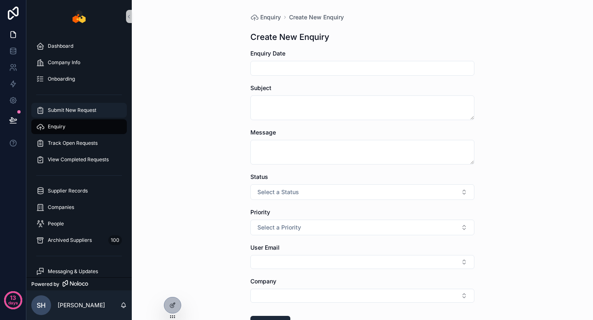
scroll to position [63, 0]
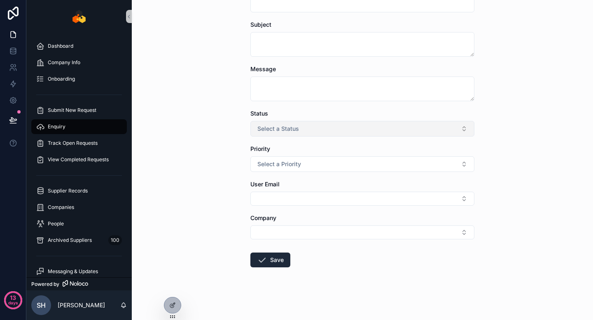
click at [268, 128] on span "Select a Status" at bounding box center [278, 129] width 42 height 8
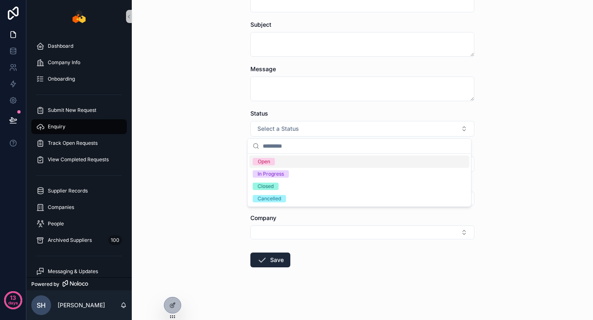
click at [221, 156] on div "Enquiry Create New Enquiry Create New Enquiry Enquiry Date Subject Message Stat…" at bounding box center [362, 97] width 461 height 320
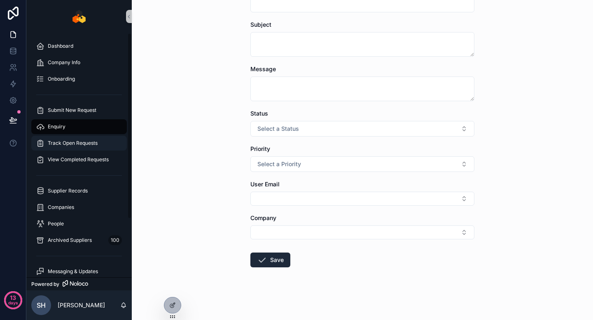
click at [91, 141] on span "Track Open Requests" at bounding box center [73, 143] width 50 height 7
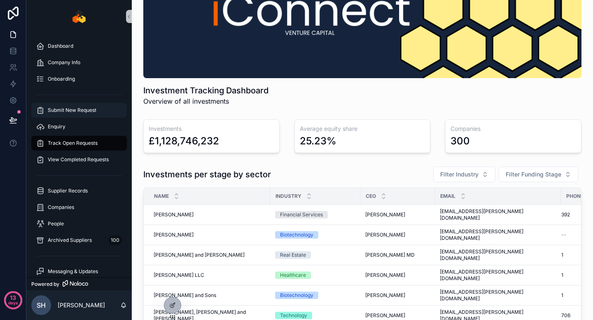
click at [78, 111] on span "Submit New Request" at bounding box center [72, 110] width 49 height 7
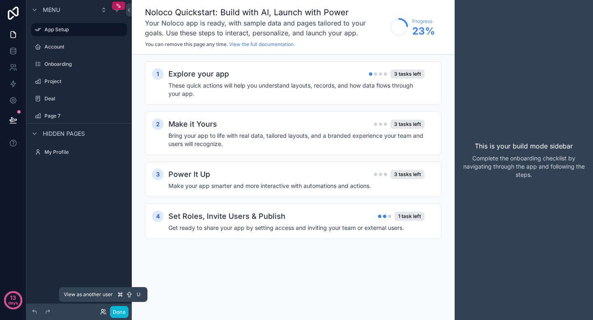
click at [103, 313] on icon at bounding box center [102, 314] width 3 height 2
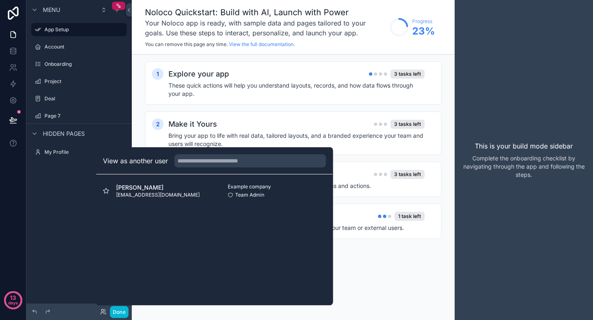
click at [192, 231] on div "View as another user steven hinh stevenhinh@gallowaypierce.com.au Example compa…" at bounding box center [214, 226] width 237 height 158
click at [61, 210] on div "Menu App Setup Account Onboarding Project Deal Page 7 Hidden pages My Profile" at bounding box center [78, 155] width 105 height 310
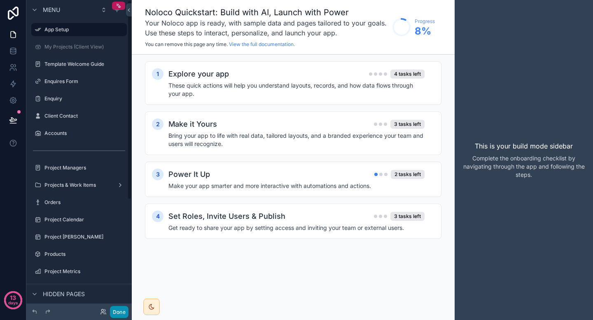
click at [116, 313] on button "Done" at bounding box center [119, 312] width 19 height 12
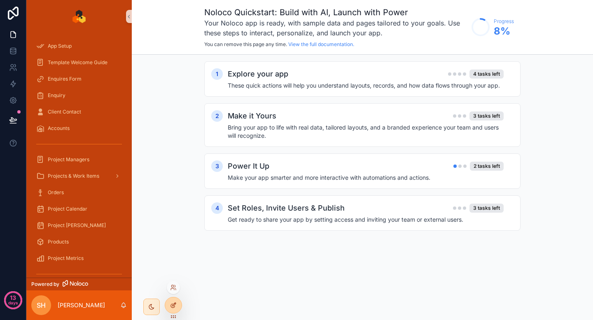
click at [173, 302] on icon at bounding box center [173, 305] width 7 height 7
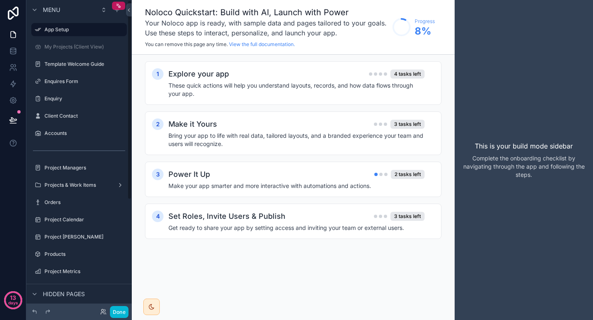
click at [67, 92] on div "Enquiry" at bounding box center [78, 98] width 105 height 15
click at [71, 80] on label "Enquires Form" at bounding box center [77, 81] width 66 height 7
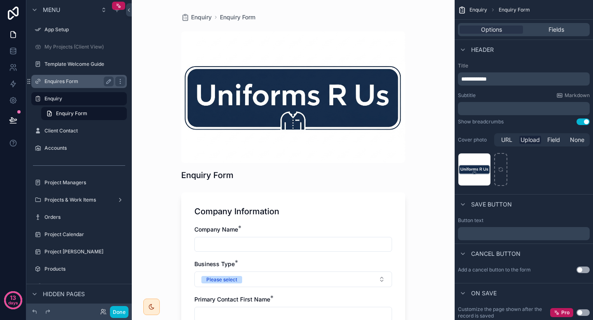
click at [71, 80] on label "Enquires Form" at bounding box center [77, 81] width 66 height 7
click at [216, 79] on div "scrollable content" at bounding box center [293, 97] width 224 height 132
click at [198, 17] on span "Enquiry" at bounding box center [201, 17] width 21 height 8
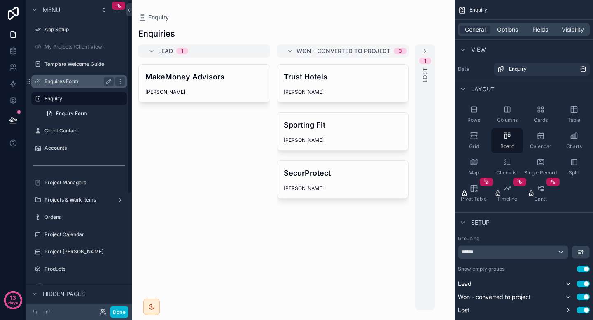
click at [95, 84] on label "Enquires Form" at bounding box center [77, 81] width 66 height 7
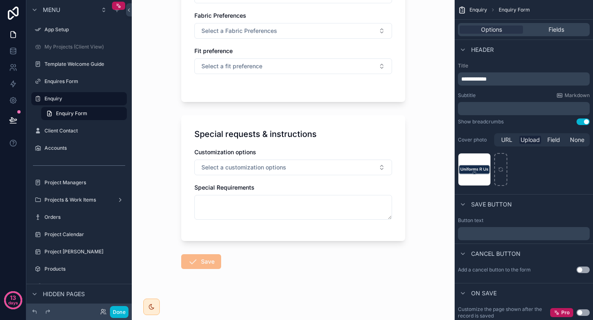
scroll to position [704, 0]
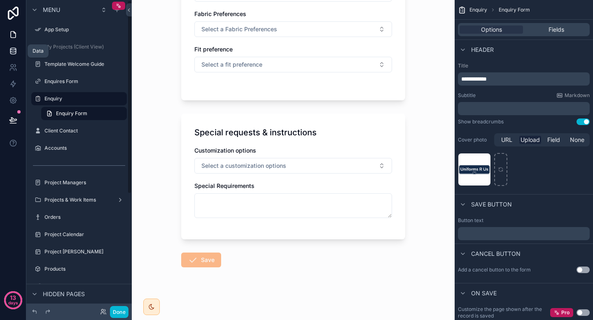
click at [16, 50] on icon at bounding box center [13, 51] width 8 height 8
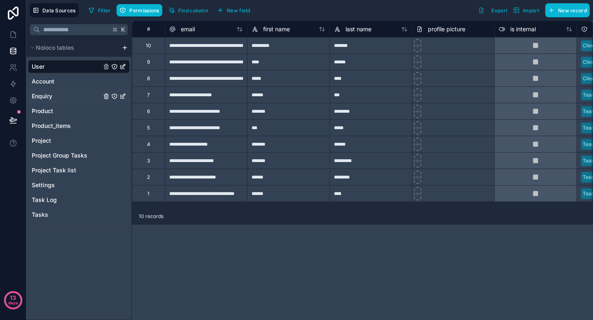
click at [49, 96] on span "Enquiry" at bounding box center [42, 96] width 21 height 8
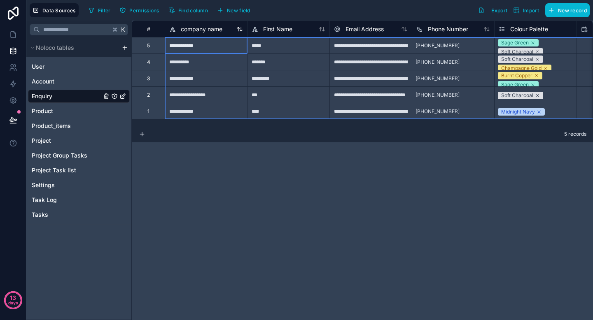
drag, startPoint x: 148, startPoint y: 28, endPoint x: 189, endPoint y: 26, distance: 41.7
click at [203, 25] on span "company name" at bounding box center [202, 29] width 42 height 8
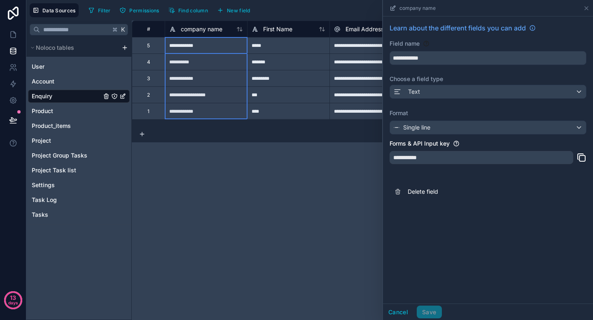
click at [243, 172] on div "**********" at bounding box center [362, 171] width 461 height 300
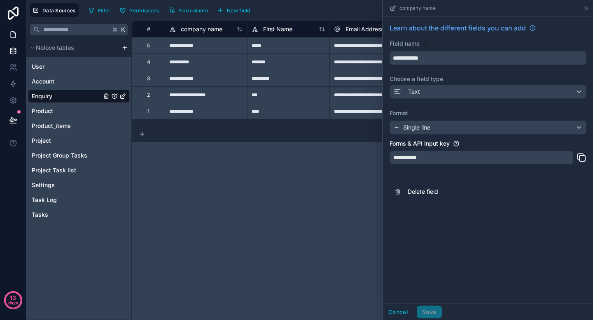
click at [12, 37] on icon at bounding box center [13, 34] width 8 height 8
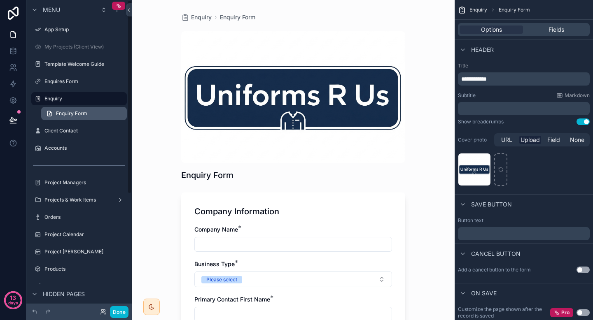
click at [72, 115] on span "Enquiry Form" at bounding box center [71, 113] width 31 height 7
click at [54, 100] on label "Enquiry" at bounding box center [77, 99] width 66 height 7
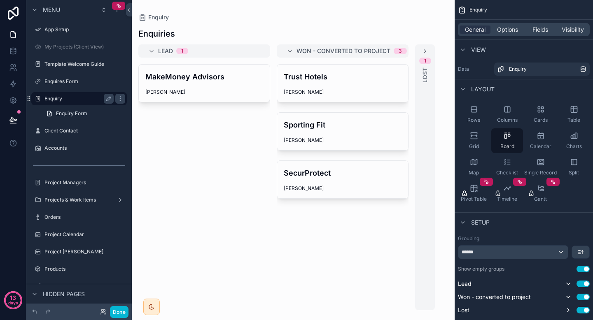
click at [67, 102] on label "Enquiry" at bounding box center [77, 99] width 66 height 7
click at [70, 83] on label "Enquires Form" at bounding box center [77, 81] width 66 height 7
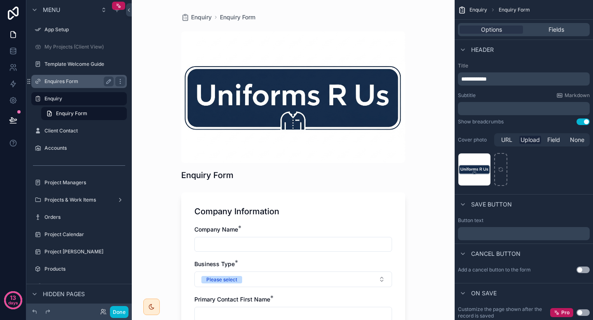
click at [65, 77] on div "Enquires Form" at bounding box center [78, 82] width 69 height 10
click at [73, 80] on label "Enquires Form" at bounding box center [77, 81] width 66 height 7
click at [70, 81] on label "Enquires Form" at bounding box center [77, 81] width 66 height 7
click at [119, 80] on icon "scrollable content" at bounding box center [120, 81] width 7 height 7
click at [79, 80] on label "Enquires Form" at bounding box center [77, 81] width 66 height 7
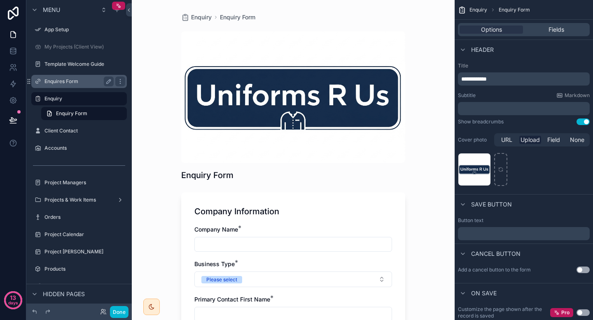
click at [66, 79] on label "Enquires Form" at bounding box center [77, 81] width 66 height 7
click at [65, 79] on label "Enquires Form" at bounding box center [77, 81] width 66 height 7
click at [71, 81] on label "Enquires Form" at bounding box center [77, 81] width 66 height 7
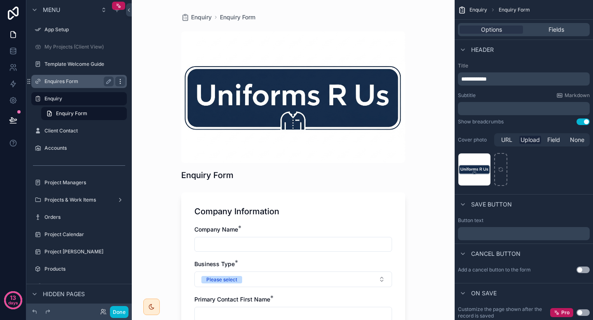
click at [118, 84] on icon "scrollable content" at bounding box center [120, 81] width 7 height 7
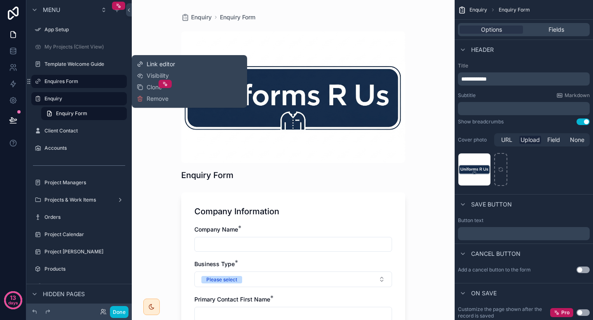
click at [152, 65] on span "Link editor" at bounding box center [161, 64] width 28 height 8
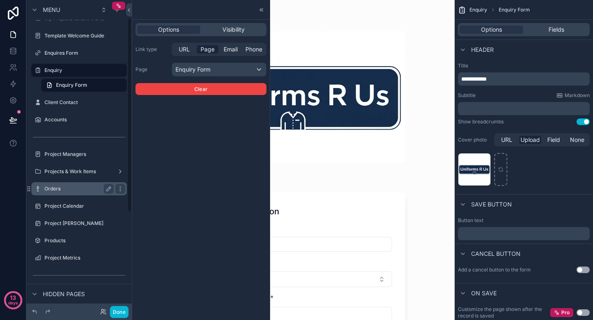
scroll to position [29, 0]
click at [65, 184] on div "Orders" at bounding box center [78, 188] width 69 height 10
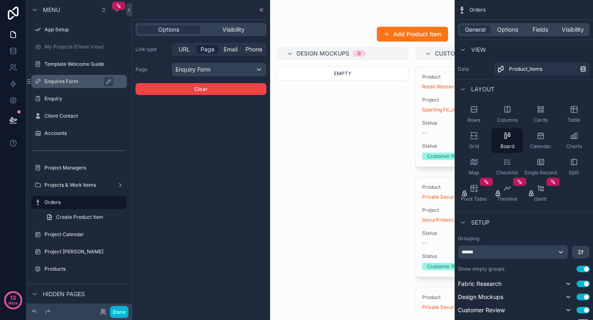
click at [84, 80] on label "Enquires Form" at bounding box center [82, 81] width 77 height 7
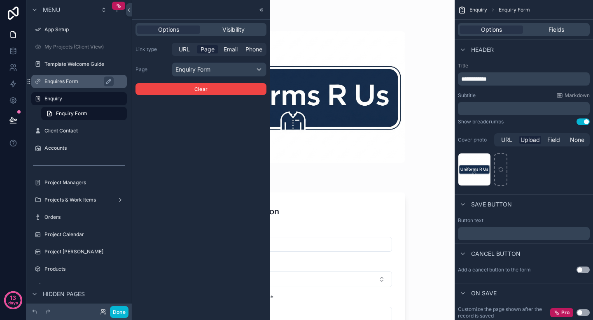
click at [70, 77] on div "Enquires Form" at bounding box center [84, 82] width 81 height 10
click at [68, 81] on label "Enquires Form" at bounding box center [82, 81] width 77 height 7
click at [119, 308] on button "Done" at bounding box center [119, 312] width 19 height 12
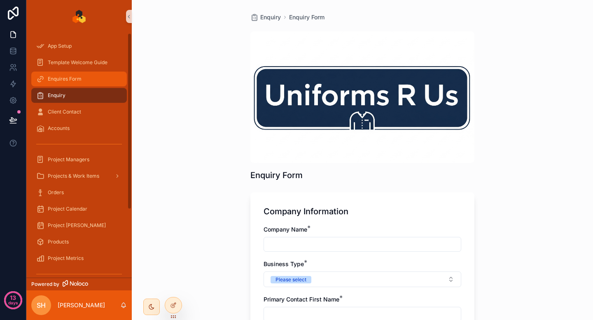
click at [85, 81] on div "Enquires Form" at bounding box center [79, 78] width 86 height 13
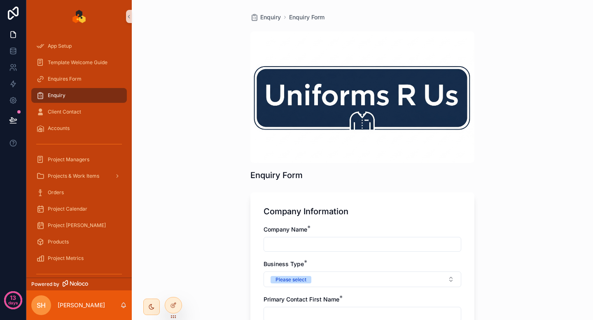
click at [86, 94] on div "Enquiry" at bounding box center [79, 95] width 86 height 13
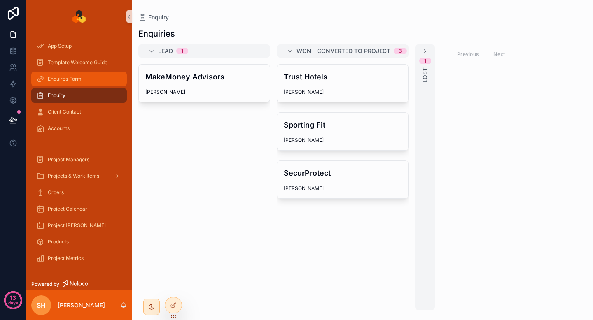
click at [82, 78] on div "Enquires Form" at bounding box center [79, 78] width 86 height 13
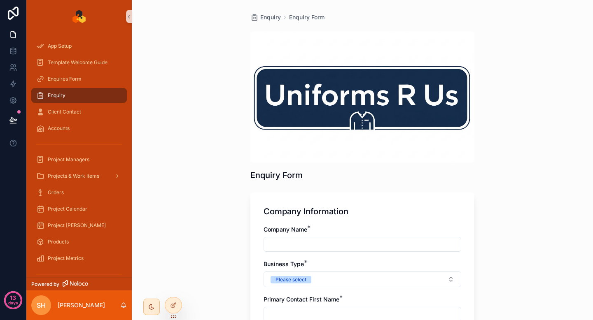
click at [83, 93] on div "Enquiry" at bounding box center [79, 95] width 86 height 13
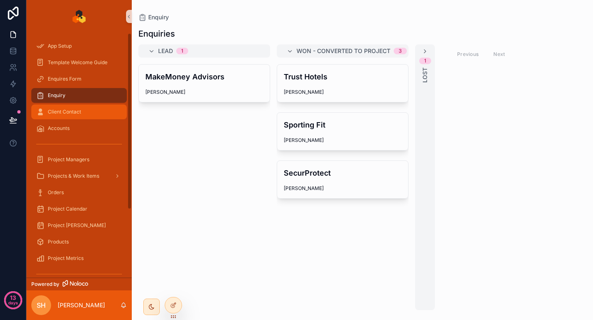
click at [77, 111] on span "Client Contact" at bounding box center [64, 112] width 33 height 7
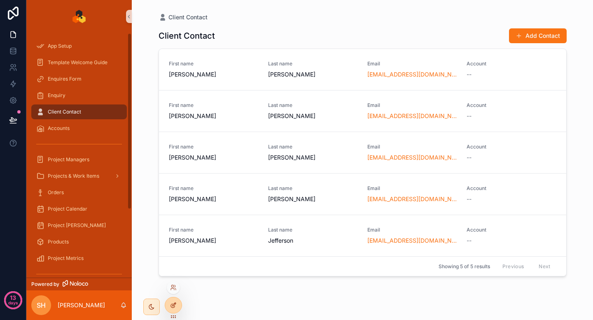
click at [168, 301] on div at bounding box center [173, 306] width 16 height 16
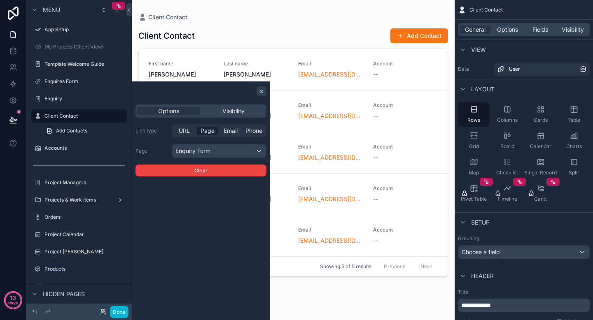
click at [262, 93] on icon at bounding box center [261, 91] width 7 height 7
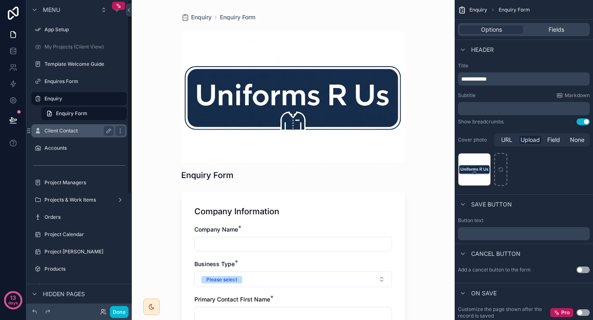
click at [72, 128] on label "Client Contact" at bounding box center [77, 131] width 66 height 7
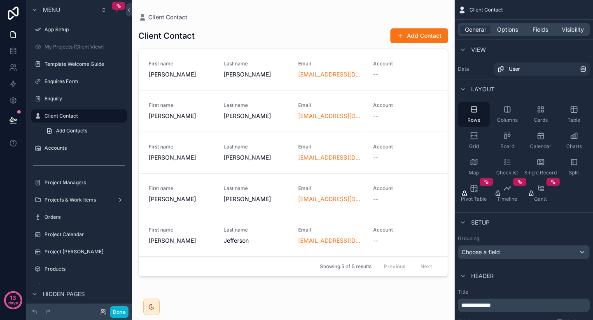
click at [271, 47] on div "scrollable content" at bounding box center [293, 155] width 323 height 310
click at [75, 179] on div "Project Managers" at bounding box center [78, 183] width 69 height 10
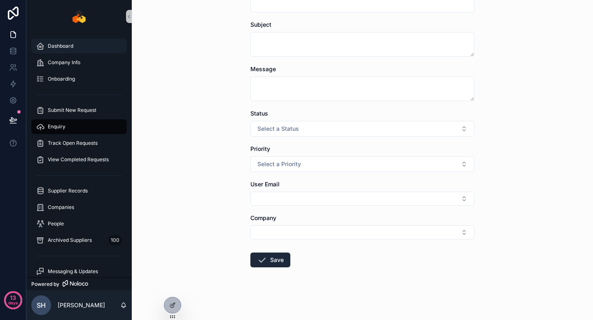
click at [70, 48] on span "Dashboard" at bounding box center [61, 46] width 26 height 7
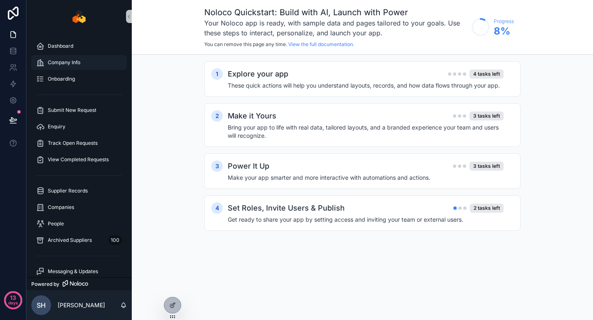
click at [69, 59] on div "Company Info" at bounding box center [79, 62] width 86 height 13
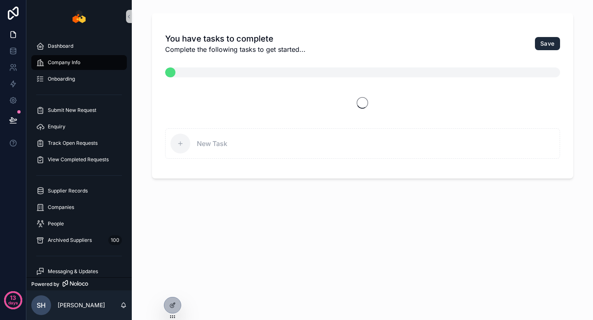
click at [65, 33] on div "Dashboard Company Info Onboarding Submit New Request Enquiry Track Open Request…" at bounding box center [78, 193] width 105 height 321
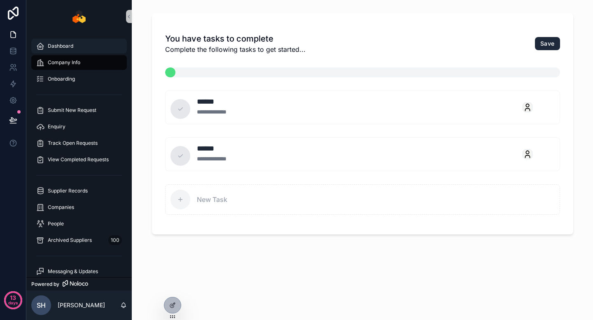
click at [66, 39] on link "Dashboard" at bounding box center [79, 46] width 96 height 15
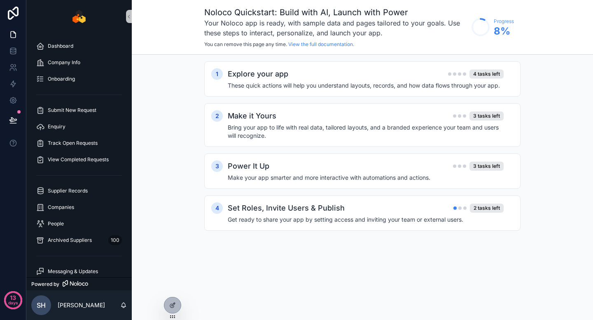
click at [178, 23] on div "Noloco Quickstart: Build with AI, Launch with Power Your Noloco app is ready, w…" at bounding box center [362, 27] width 461 height 55
click at [175, 304] on icon at bounding box center [172, 305] width 7 height 7
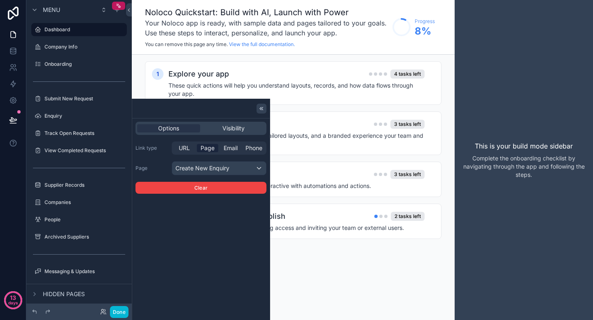
click at [261, 107] on icon at bounding box center [261, 108] width 7 height 7
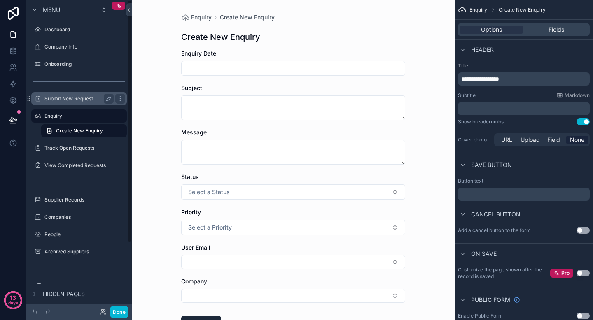
click at [82, 100] on label "Submit New Request" at bounding box center [77, 99] width 66 height 7
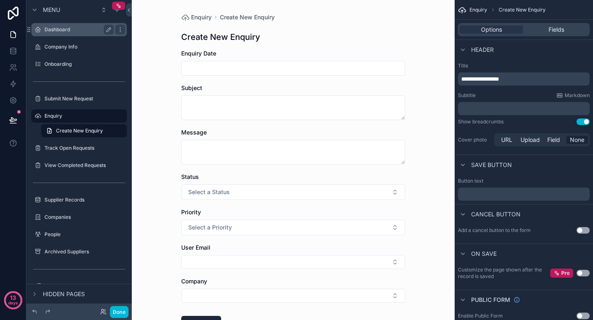
click at [70, 29] on label "Dashboard" at bounding box center [77, 29] width 66 height 7
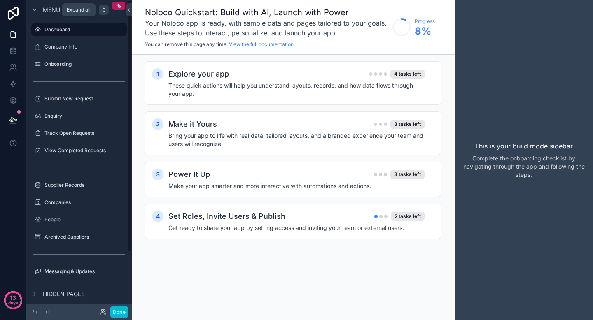
click at [105, 5] on div "scrollable content" at bounding box center [104, 10] width 10 height 10
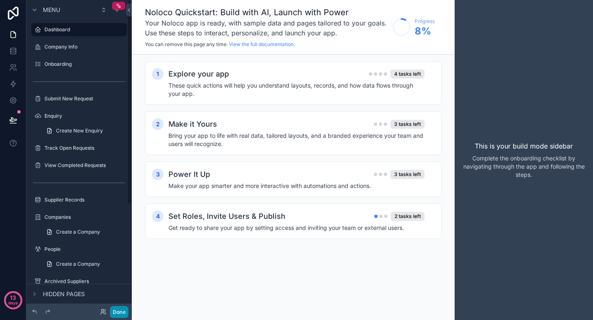
click at [119, 309] on button "Done" at bounding box center [119, 312] width 19 height 12
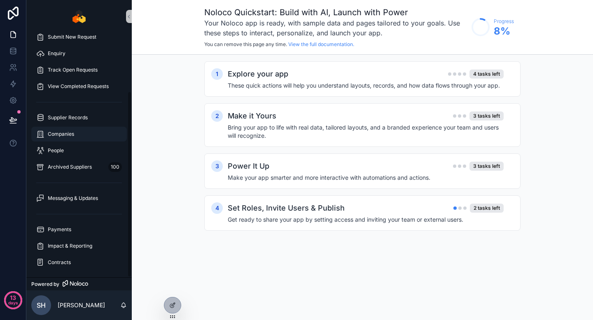
scroll to position [77, 0]
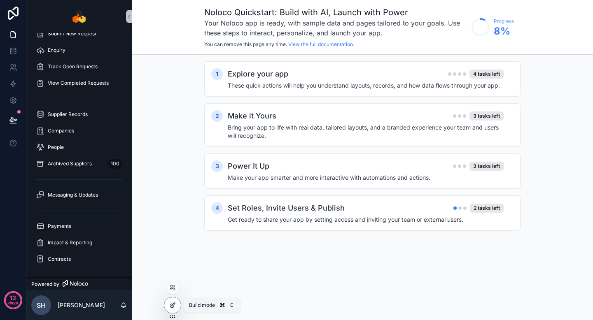
click at [168, 303] on div at bounding box center [172, 306] width 16 height 16
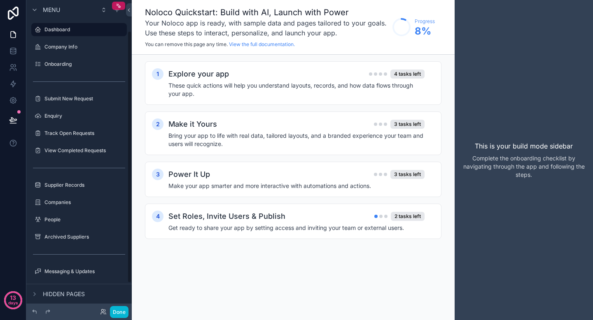
scroll to position [71, 0]
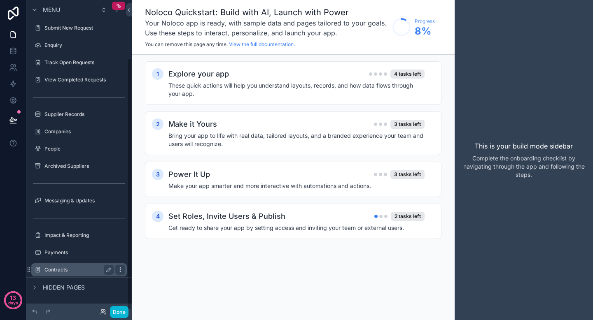
click at [122, 271] on icon "scrollable content" at bounding box center [120, 270] width 7 height 7
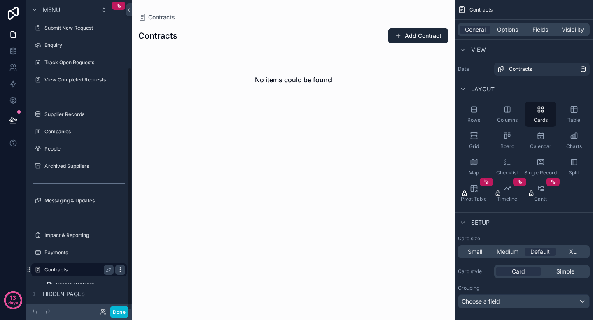
scroll to position [86, 0]
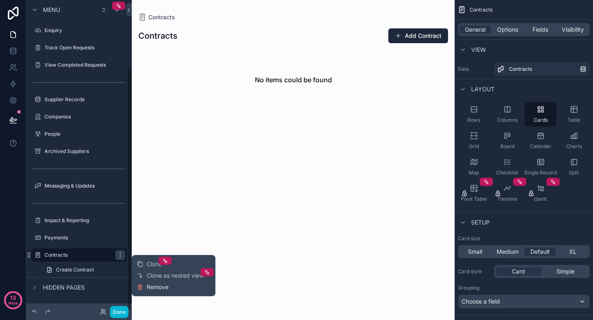
click at [160, 287] on span "Remove" at bounding box center [158, 287] width 22 height 8
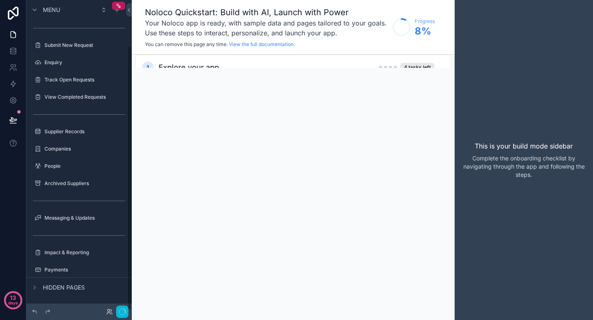
scroll to position [54, 0]
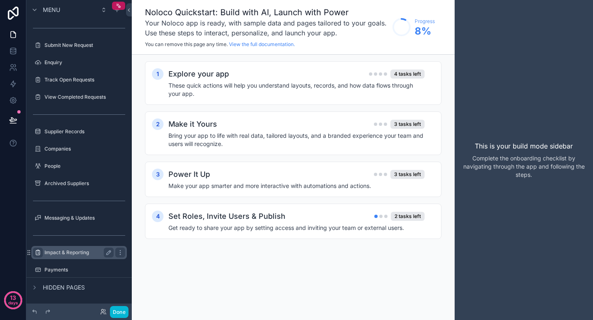
click at [39, 251] on icon "scrollable content" at bounding box center [38, 252] width 7 height 7
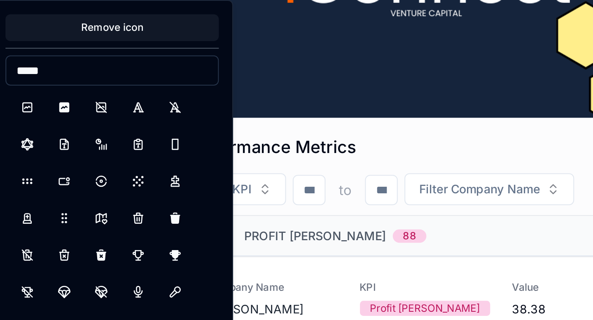
click at [115, 136] on input "*****" at bounding box center [102, 135] width 104 height 12
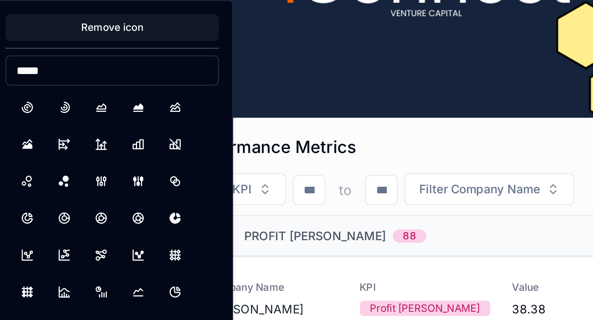
click at [119, 137] on input "*****" at bounding box center [102, 135] width 104 height 12
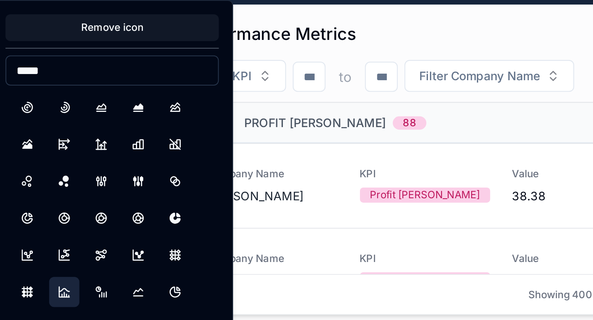
type input "*****"
click at [77, 297] on button "ChartHistogram" at bounding box center [78, 299] width 15 height 15
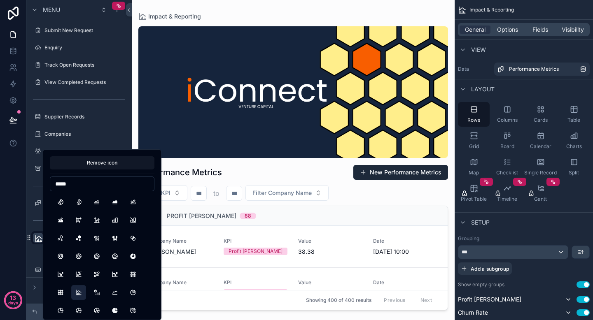
click at [135, 123] on div "scrollable content" at bounding box center [293, 155] width 323 height 310
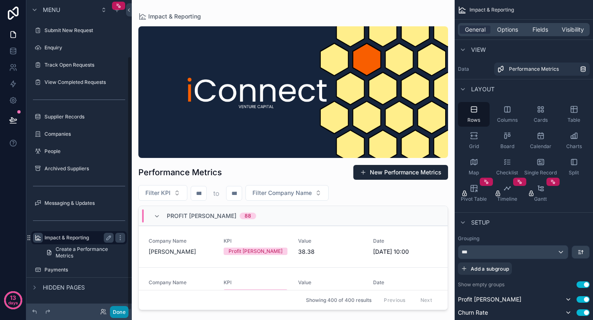
click at [115, 310] on button "Done" at bounding box center [119, 312] width 19 height 12
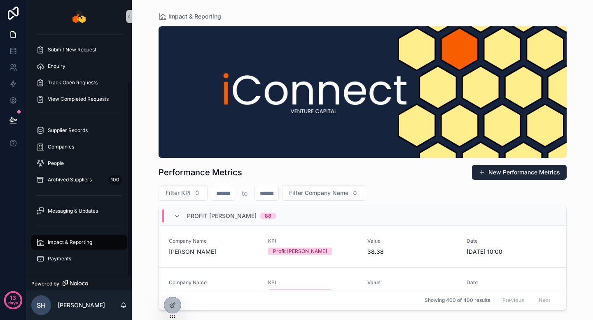
scroll to position [61, 0]
click at [14, 98] on icon at bounding box center [13, 101] width 6 height 6
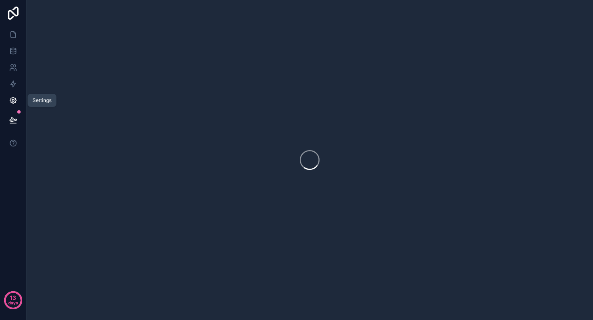
click at [13, 120] on icon at bounding box center [13, 120] width 8 height 8
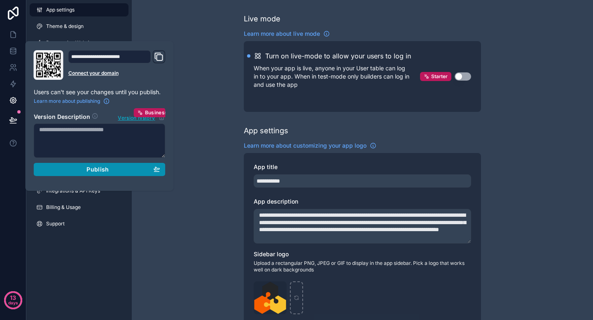
click at [89, 172] on span "Publish" at bounding box center [97, 169] width 22 height 7
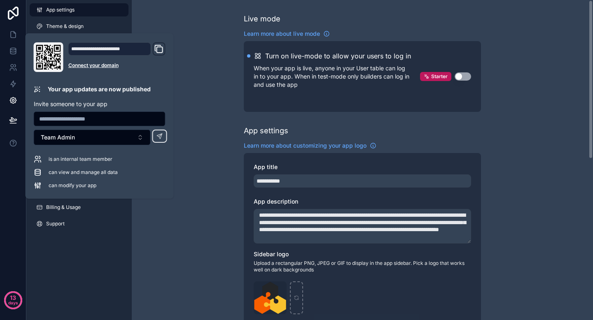
click at [166, 14] on div "**********" at bounding box center [362, 160] width 461 height 320
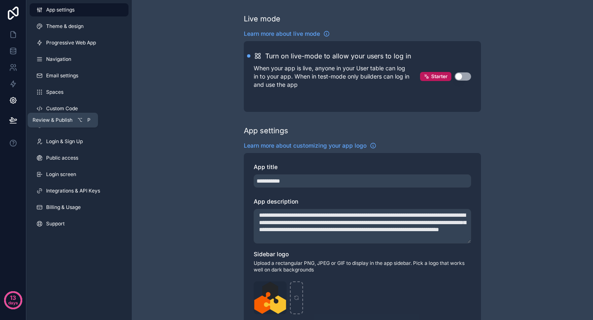
click at [11, 120] on icon at bounding box center [12, 120] width 7 height 4
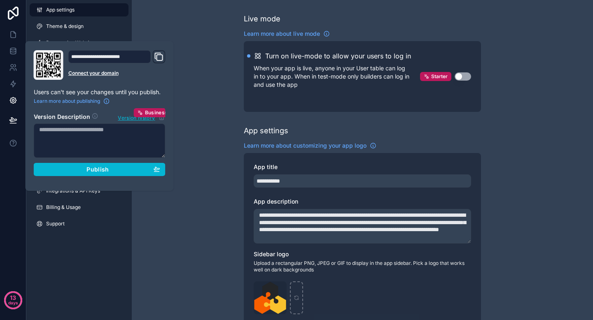
click at [159, 58] on icon "Domain and Custom Link" at bounding box center [159, 57] width 10 height 10
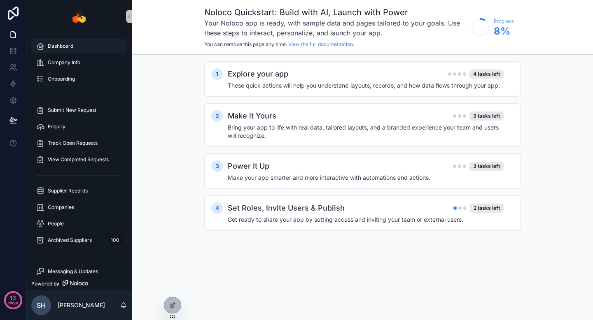
click at [82, 50] on div "Dashboard" at bounding box center [79, 46] width 86 height 13
click at [80, 61] on div "Company Info" at bounding box center [79, 62] width 86 height 13
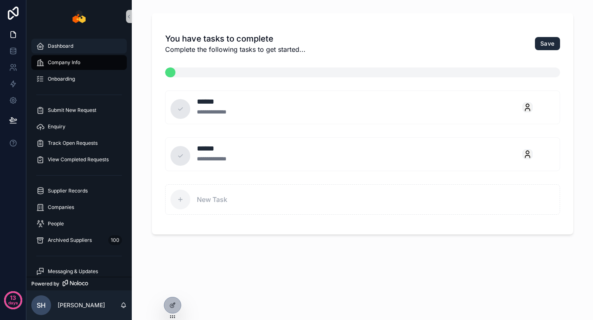
click at [74, 46] on div "Dashboard" at bounding box center [79, 46] width 86 height 13
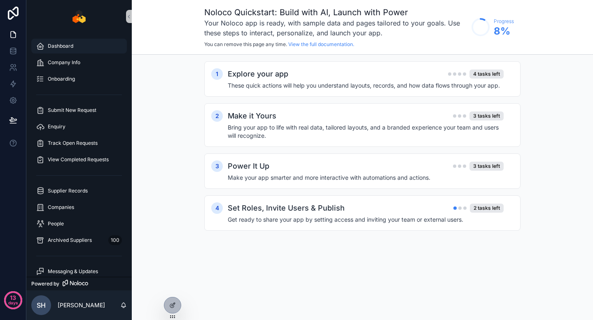
scroll to position [61, 0]
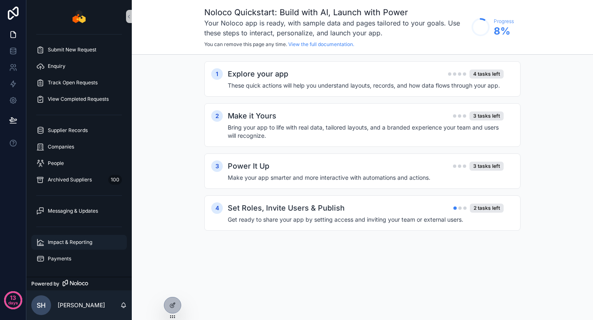
click at [84, 239] on span "Impact & Reporting" at bounding box center [70, 242] width 44 height 7
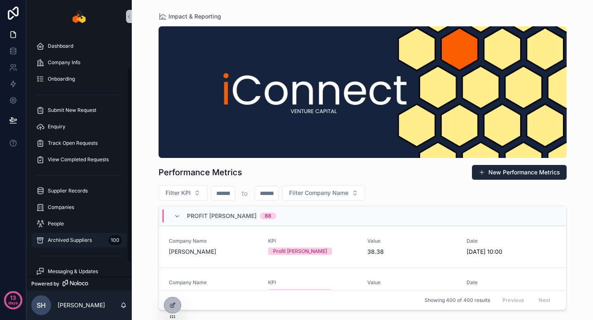
scroll to position [61, 0]
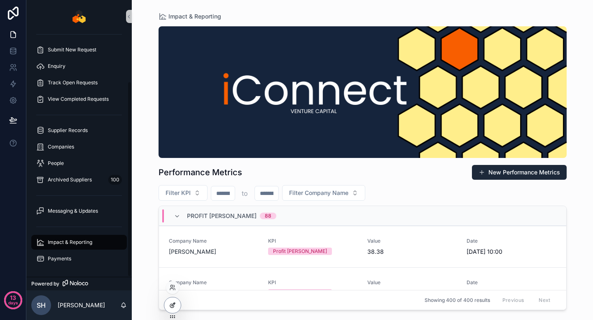
click at [171, 303] on icon at bounding box center [172, 305] width 7 height 7
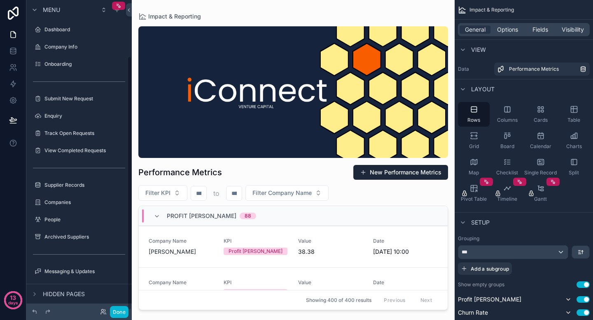
scroll to position [68, 0]
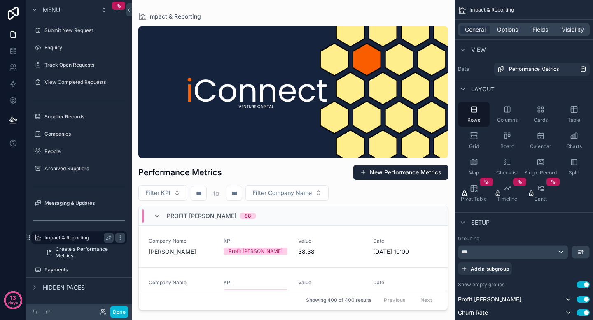
click at [84, 239] on label "Impact & Reporting" at bounding box center [77, 238] width 66 height 7
click at [116, 14] on div "scrollable content" at bounding box center [117, 10] width 10 height 10
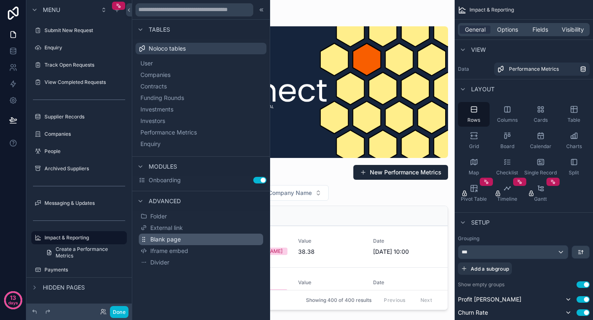
click at [178, 242] on span "Blank page" at bounding box center [165, 239] width 30 height 8
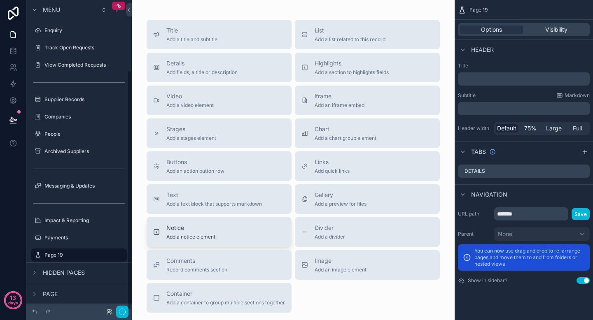
scroll to position [91, 0]
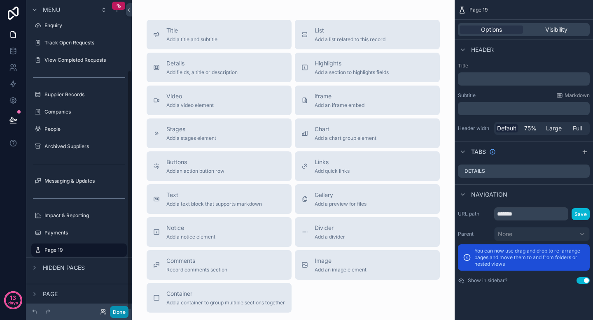
click at [122, 314] on button "Done" at bounding box center [119, 312] width 19 height 12
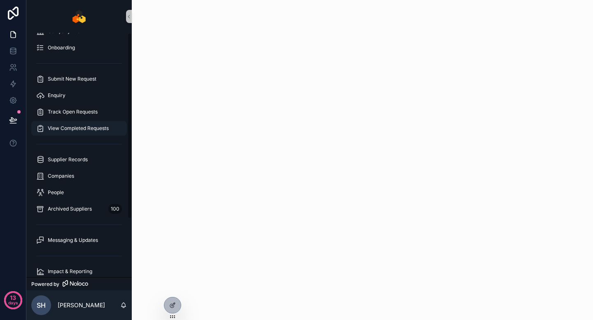
scroll to position [0, 0]
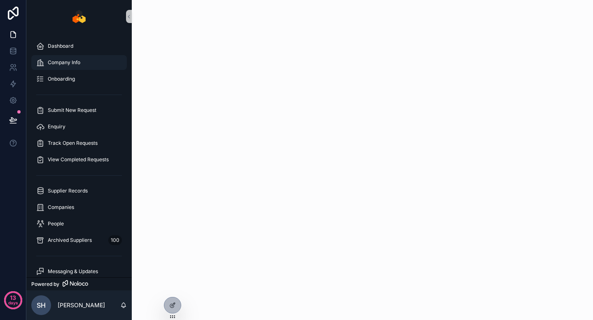
click at [86, 63] on div "Company Info" at bounding box center [79, 62] width 86 height 13
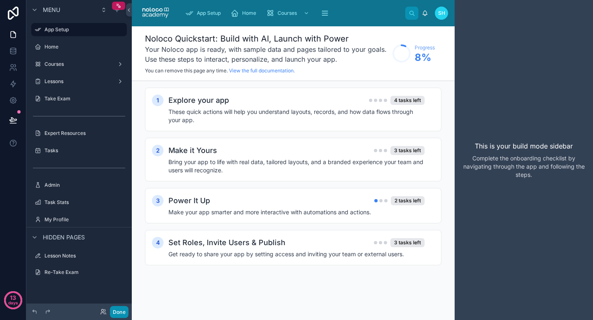
click at [116, 310] on button "Done" at bounding box center [119, 312] width 19 height 12
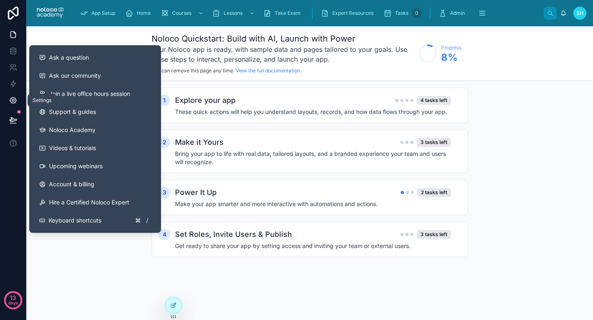
click at [16, 100] on icon at bounding box center [13, 100] width 8 height 8
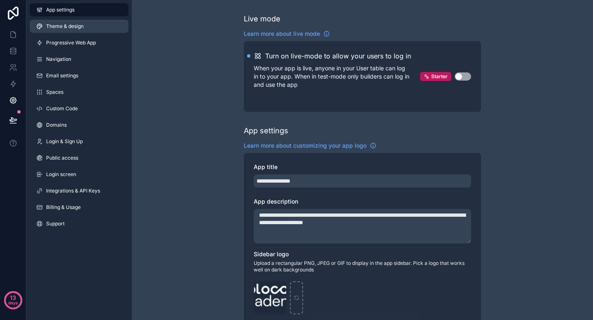
click at [68, 22] on link "Theme & design" at bounding box center [79, 26] width 99 height 13
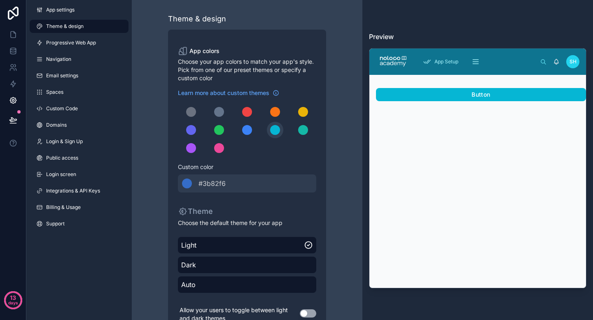
scroll to position [27, 0]
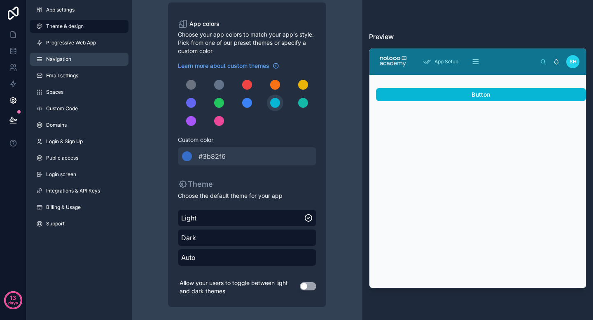
click at [87, 61] on link "Navigation" at bounding box center [79, 59] width 99 height 13
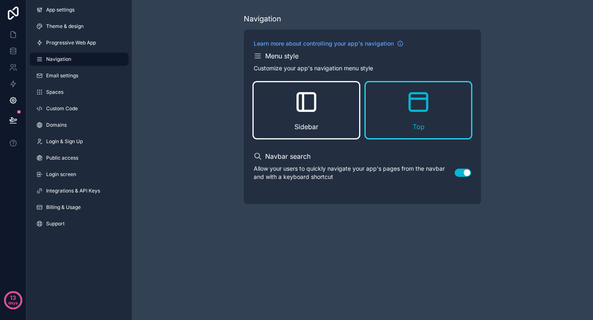
click at [298, 94] on icon "scrollable content" at bounding box center [307, 102] width 18 height 18
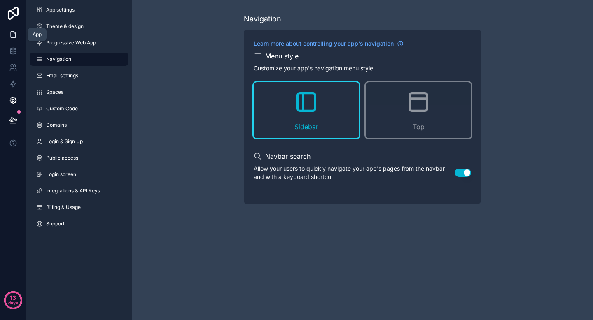
click at [13, 33] on icon at bounding box center [13, 34] width 8 height 8
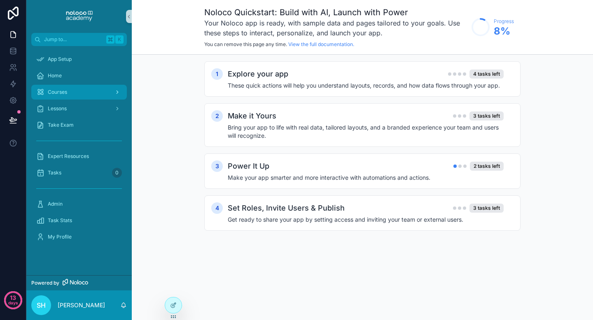
click at [90, 85] on link "Courses" at bounding box center [79, 92] width 96 height 15
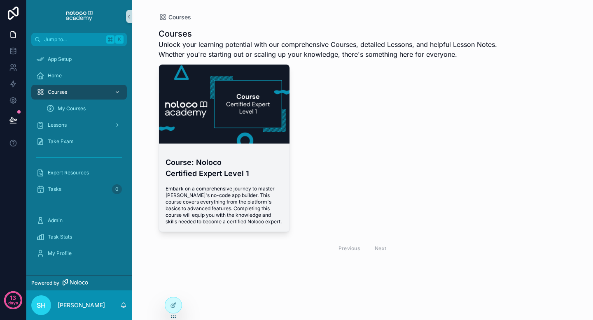
click at [205, 165] on h4 "Course: Noloco Certified Expert Level 1" at bounding box center [224, 168] width 118 height 22
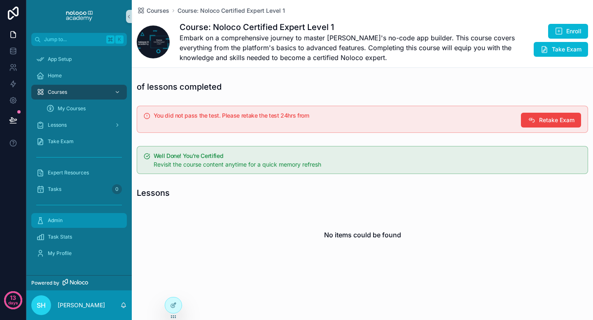
click at [79, 220] on div "Admin" at bounding box center [79, 220] width 86 height 13
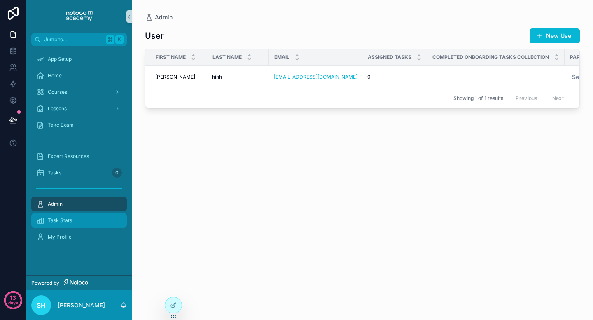
click at [66, 217] on div "Task Stats" at bounding box center [79, 220] width 86 height 13
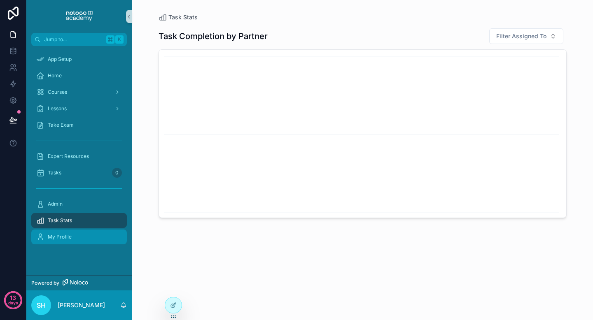
click at [62, 236] on span "My Profile" at bounding box center [60, 237] width 24 height 7
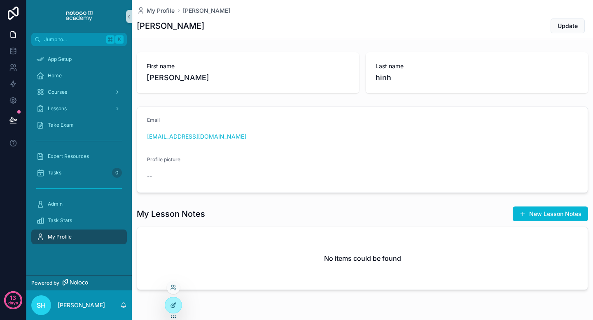
click at [168, 303] on div at bounding box center [173, 306] width 16 height 16
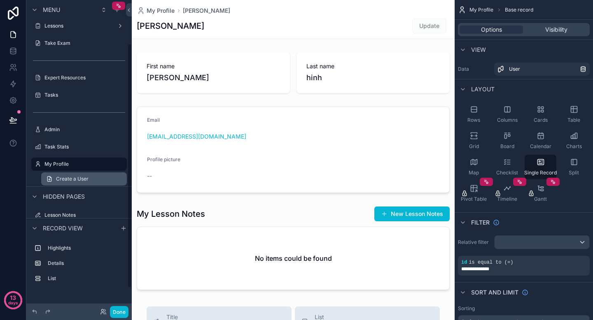
scroll to position [83, 0]
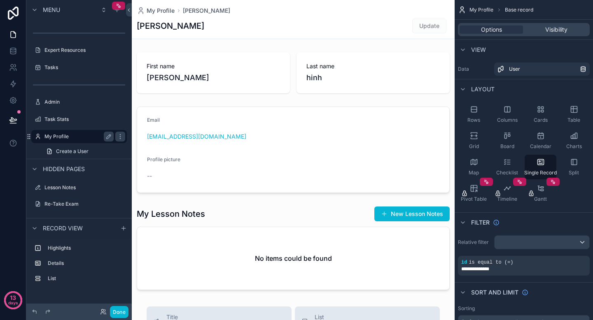
click at [78, 140] on label "My Profile" at bounding box center [77, 136] width 66 height 7
click at [14, 56] on link at bounding box center [13, 51] width 26 height 16
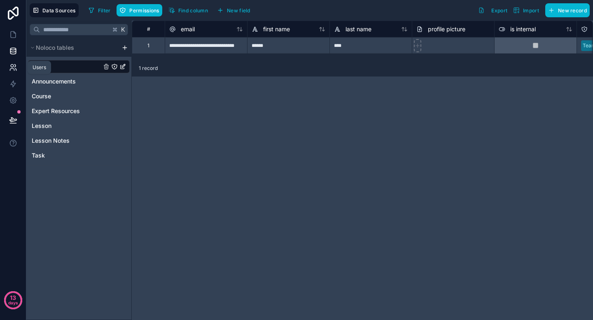
click at [11, 63] on icon at bounding box center [13, 67] width 8 height 8
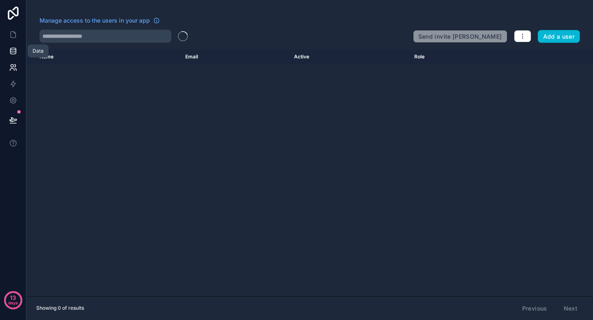
click at [11, 53] on icon at bounding box center [13, 51] width 8 height 8
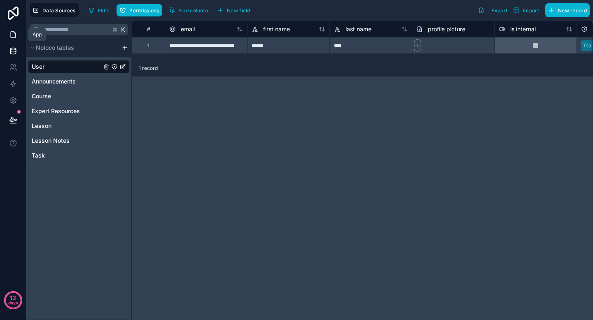
click at [11, 40] on link at bounding box center [13, 34] width 26 height 16
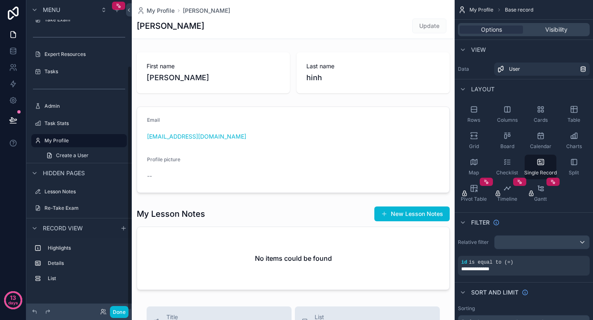
scroll to position [83, 0]
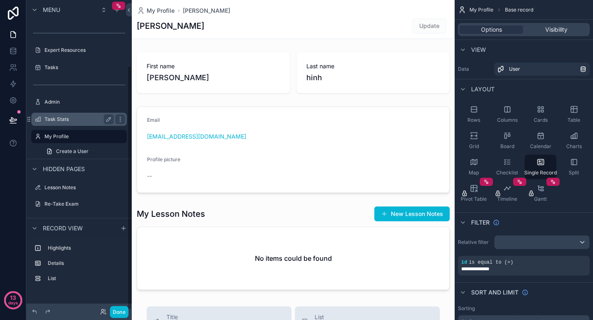
click at [86, 121] on label "Task Stats" at bounding box center [77, 119] width 66 height 7
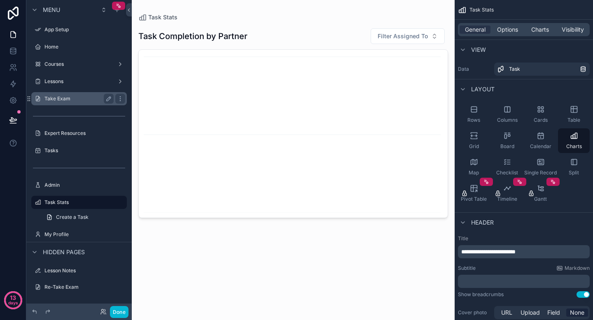
click at [81, 100] on label "Take Exam" at bounding box center [77, 99] width 66 height 7
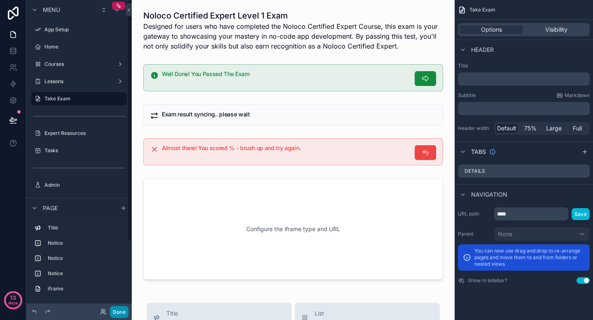
click at [119, 310] on button "Done" at bounding box center [119, 312] width 19 height 12
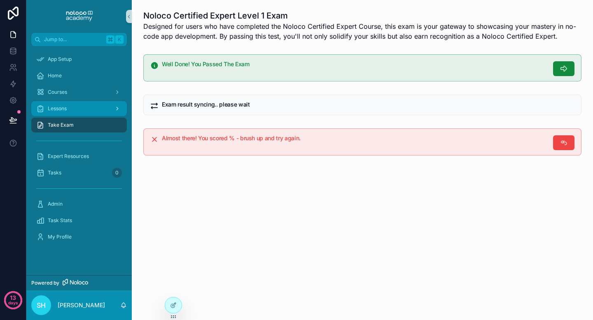
click at [89, 115] on div "Lessons" at bounding box center [79, 108] width 86 height 13
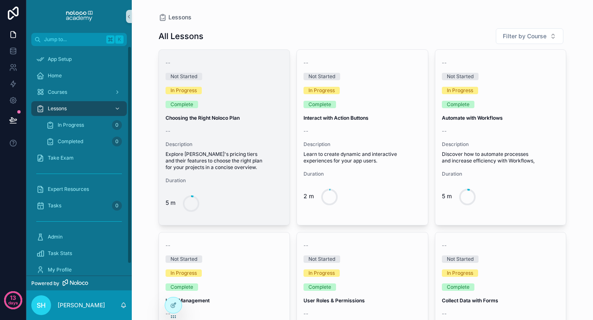
click at [212, 152] on span "Explore [PERSON_NAME]'s pricing tiers and their features to choose the right pl…" at bounding box center [224, 161] width 118 height 20
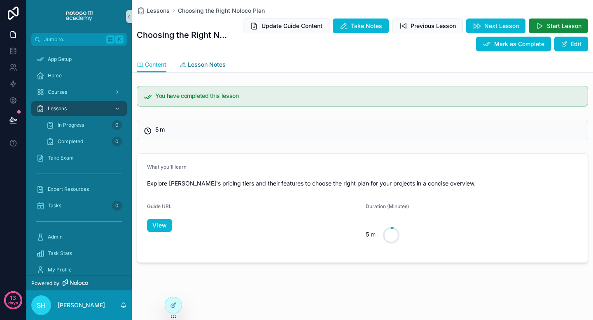
click at [192, 65] on span "Lesson Notes" at bounding box center [207, 65] width 38 height 8
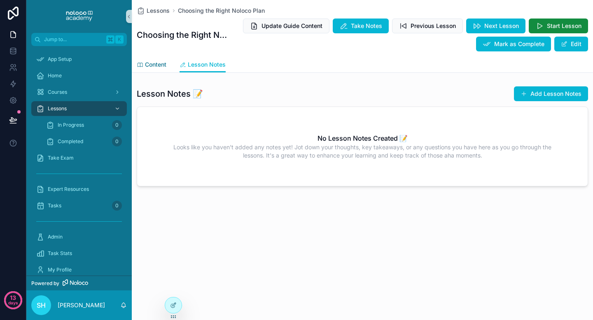
click at [163, 63] on span "Content" at bounding box center [155, 65] width 21 height 8
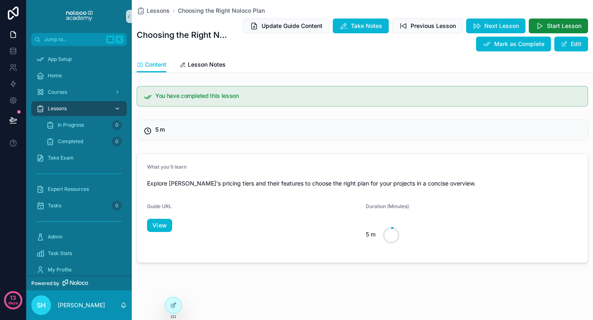
click at [81, 104] on div "Lessons" at bounding box center [79, 108] width 86 height 13
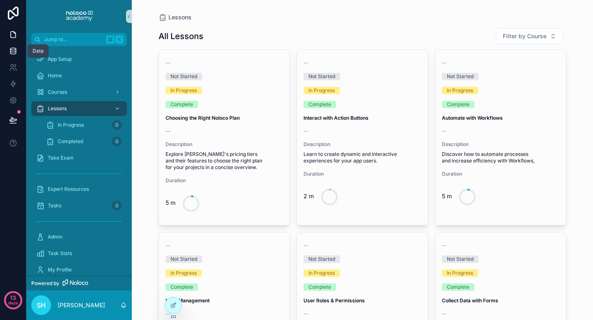
click at [15, 56] on link at bounding box center [13, 51] width 26 height 16
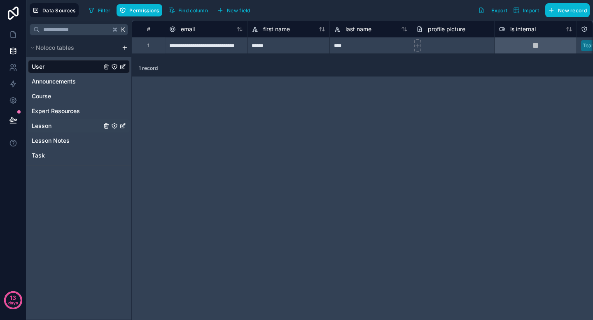
click at [55, 128] on div "Lesson" at bounding box center [79, 125] width 102 height 13
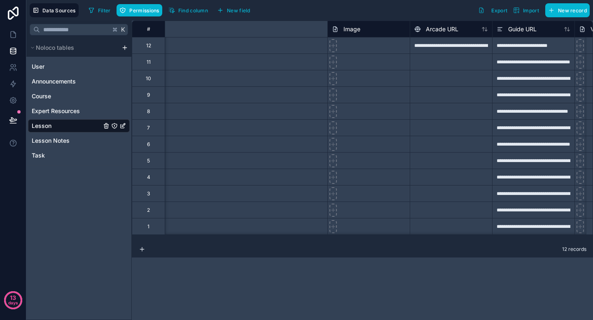
scroll to position [0, 5]
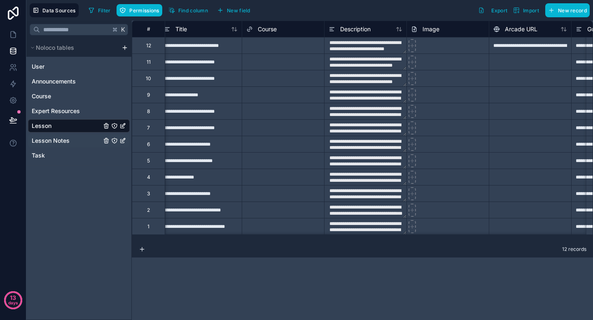
click at [52, 140] on span "Lesson Notes" at bounding box center [51, 141] width 38 height 8
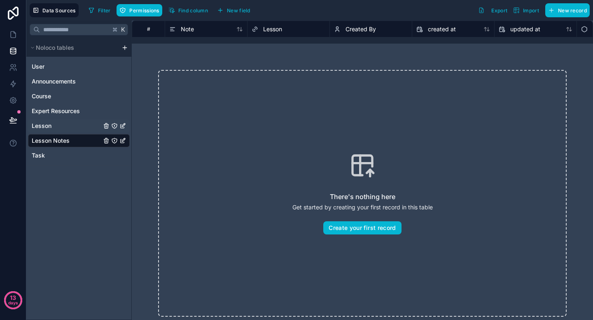
click at [77, 129] on div "Lesson" at bounding box center [79, 125] width 102 height 13
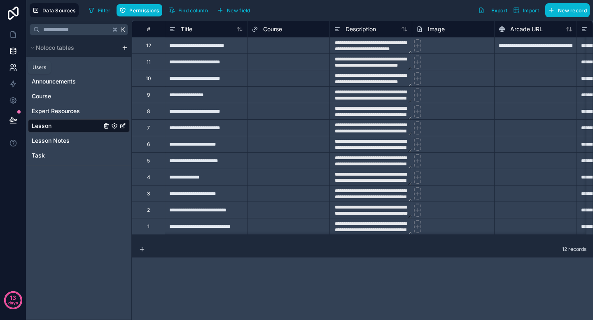
click at [14, 69] on icon at bounding box center [12, 70] width 4 height 2
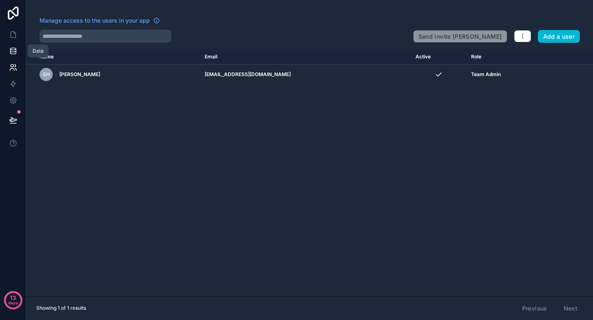
click at [20, 44] on link at bounding box center [13, 51] width 26 height 16
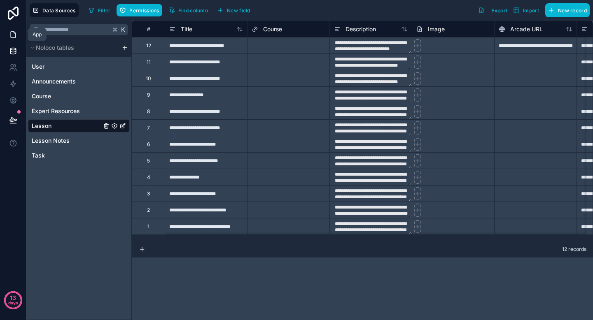
click at [14, 38] on icon at bounding box center [13, 34] width 8 height 8
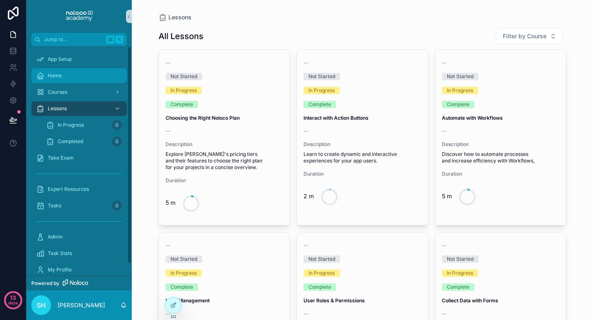
click at [79, 73] on div "Home" at bounding box center [79, 75] width 86 height 13
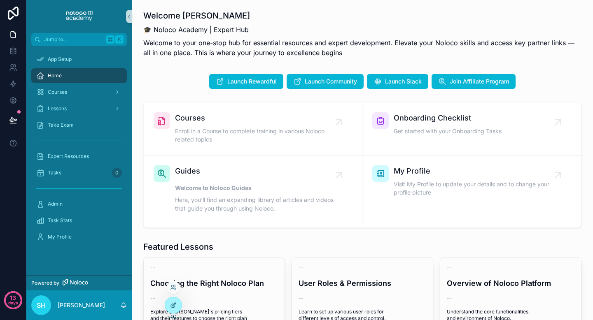
click at [172, 304] on icon at bounding box center [173, 306] width 4 height 4
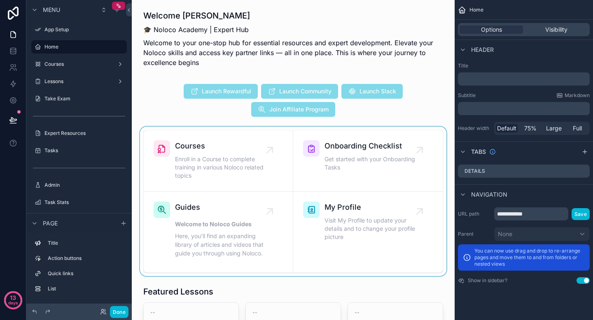
click at [226, 167] on div "scrollable content" at bounding box center [293, 201] width 310 height 149
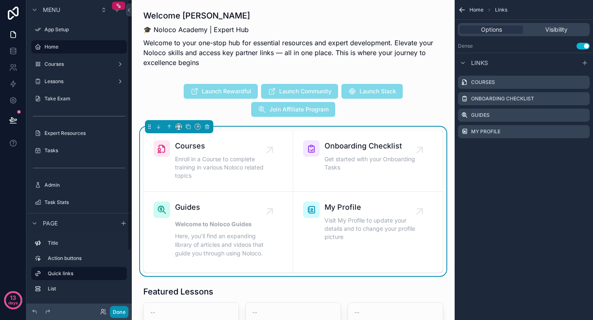
click at [122, 315] on button "Done" at bounding box center [119, 312] width 19 height 12
